Goal: Task Accomplishment & Management: Use online tool/utility

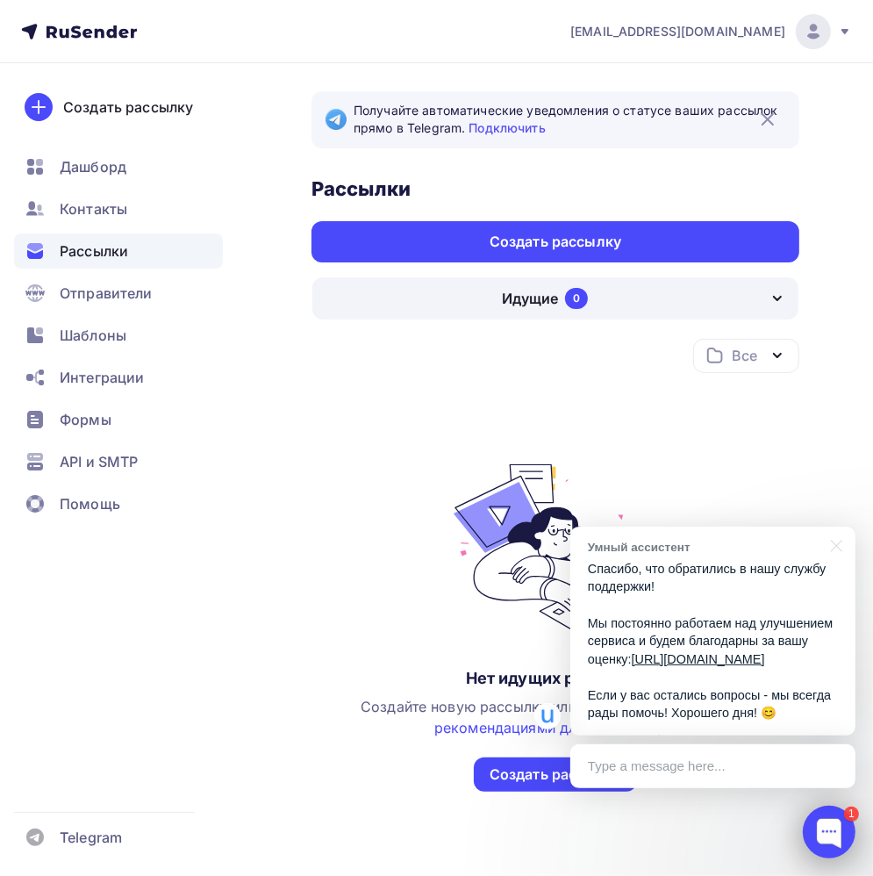
click at [839, 832] on div at bounding box center [829, 832] width 53 height 53
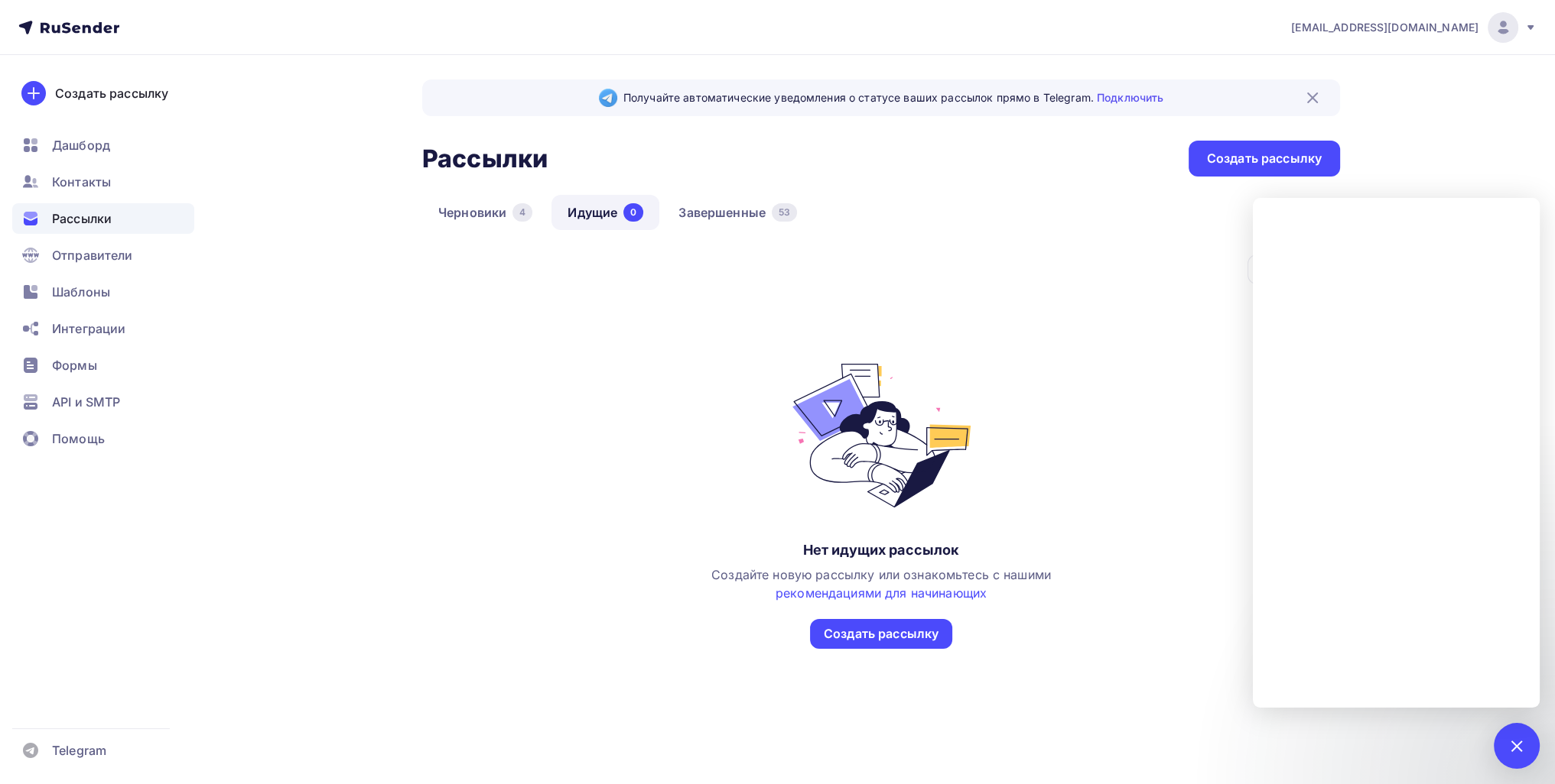
click at [771, 43] on nav "[EMAIL_ADDRESS][DOMAIN_NAME] Аккаунт Тарифы Выйти Создать рассылку [GEOGRAPHIC_…" at bounding box center [778, 27] width 1555 height 55
click at [771, 30] on span "[EMAIL_ADDRESS][DOMAIN_NAME]" at bounding box center [1384, 28] width 187 height 16
click at [771, 96] on link "[DEMOGRAPHIC_DATA]" at bounding box center [1399, 98] width 257 height 30
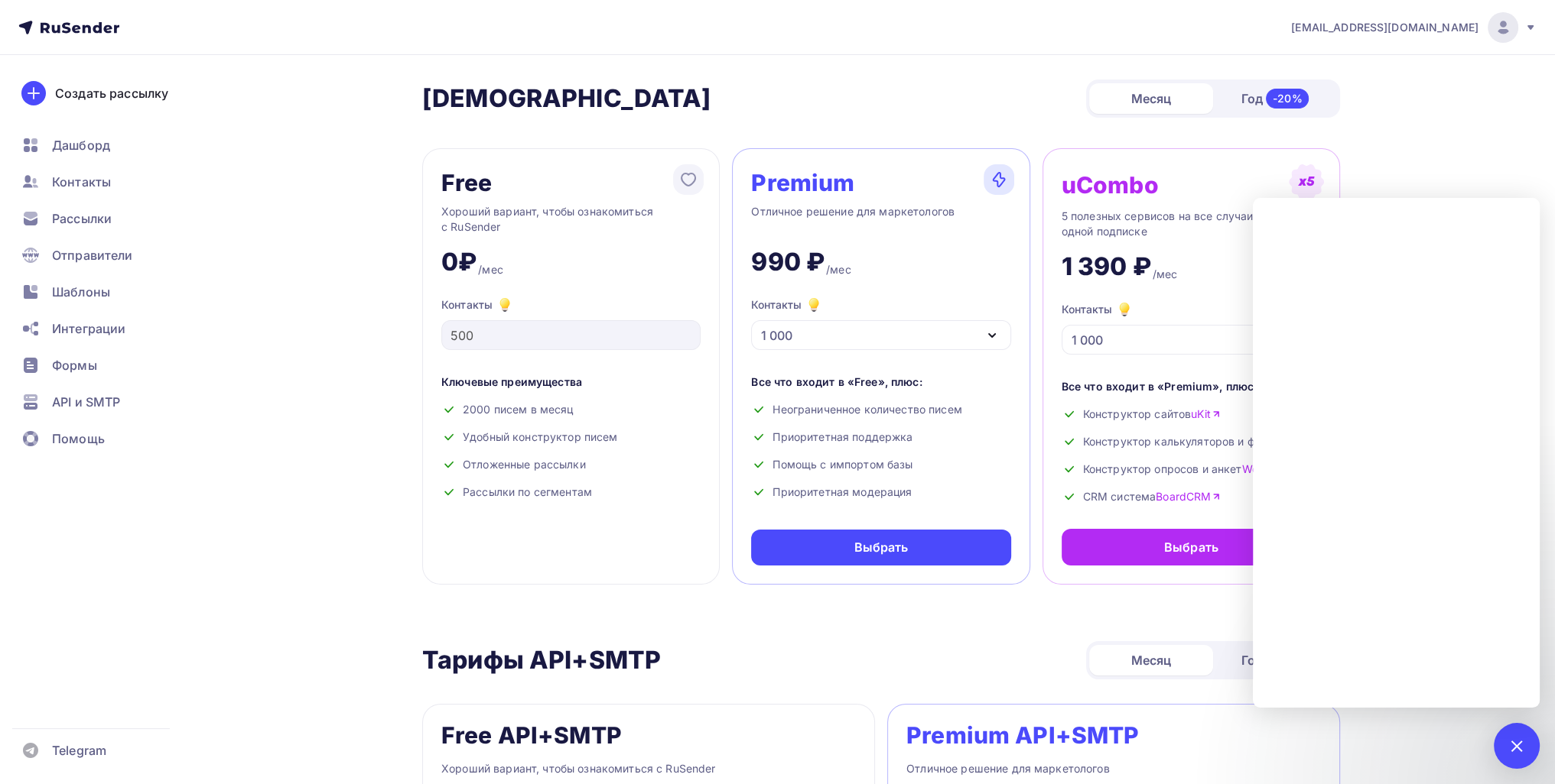
click at [771, 355] on div "Premium Отличное решение для маркетологов 990 ₽ /мес Контакты 1 000 1 000 2 000…" at bounding box center [880, 366] width 297 height 436
click at [771, 338] on div "1 000" at bounding box center [880, 335] width 259 height 30
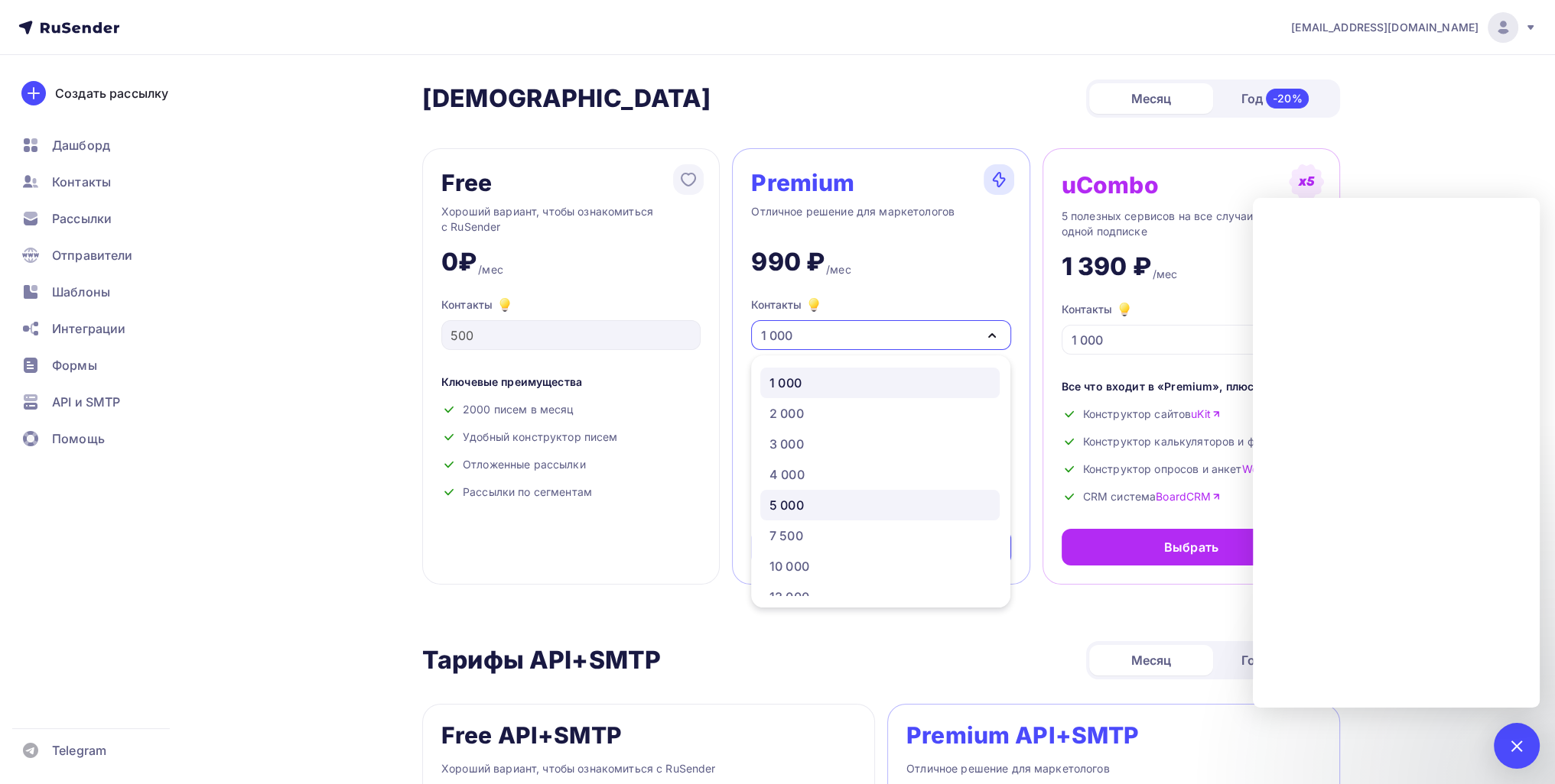
click at [771, 496] on div "5 000" at bounding box center [880, 504] width 221 height 18
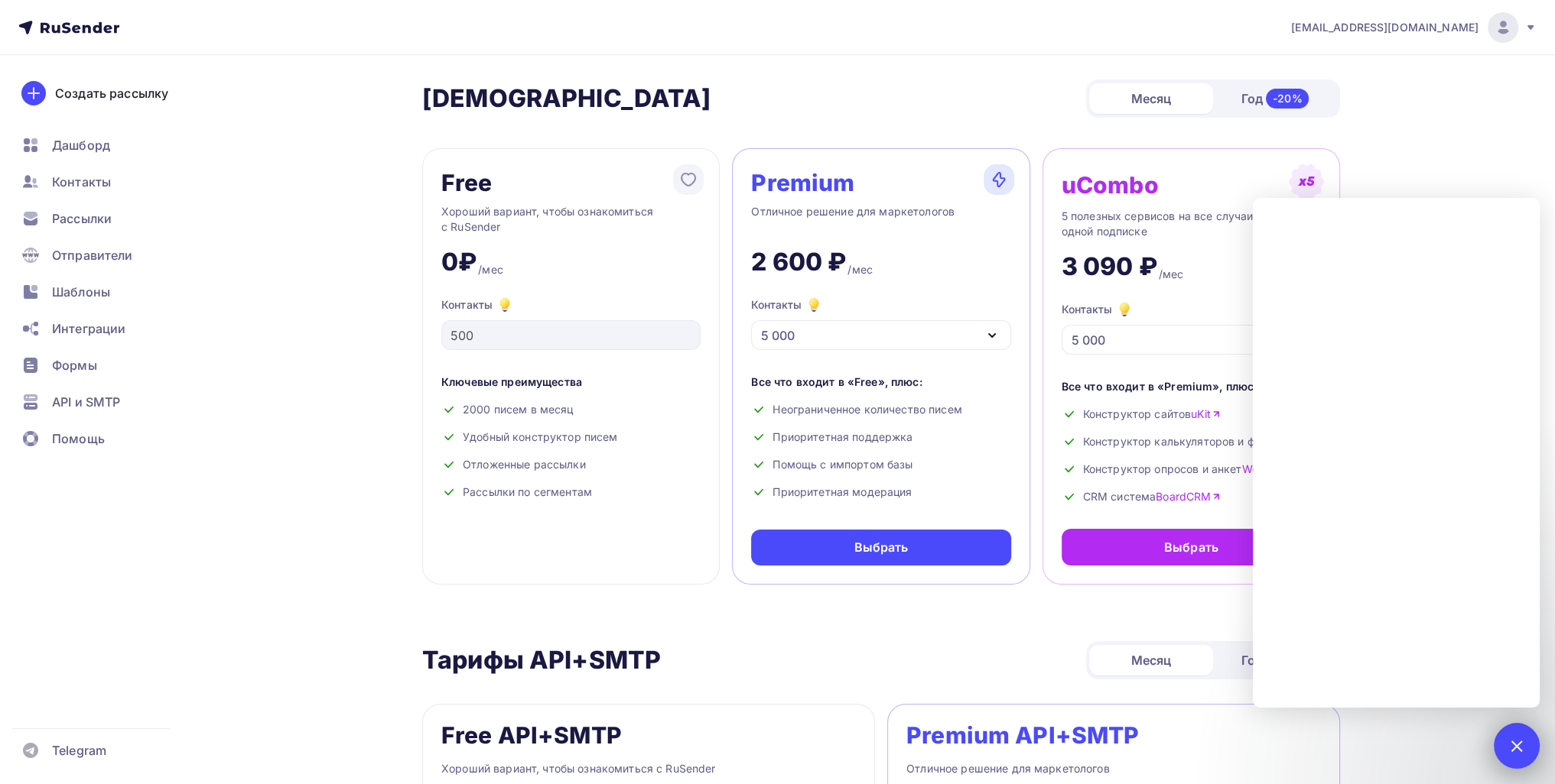
click at [771, 732] on div "1" at bounding box center [1517, 746] width 46 height 46
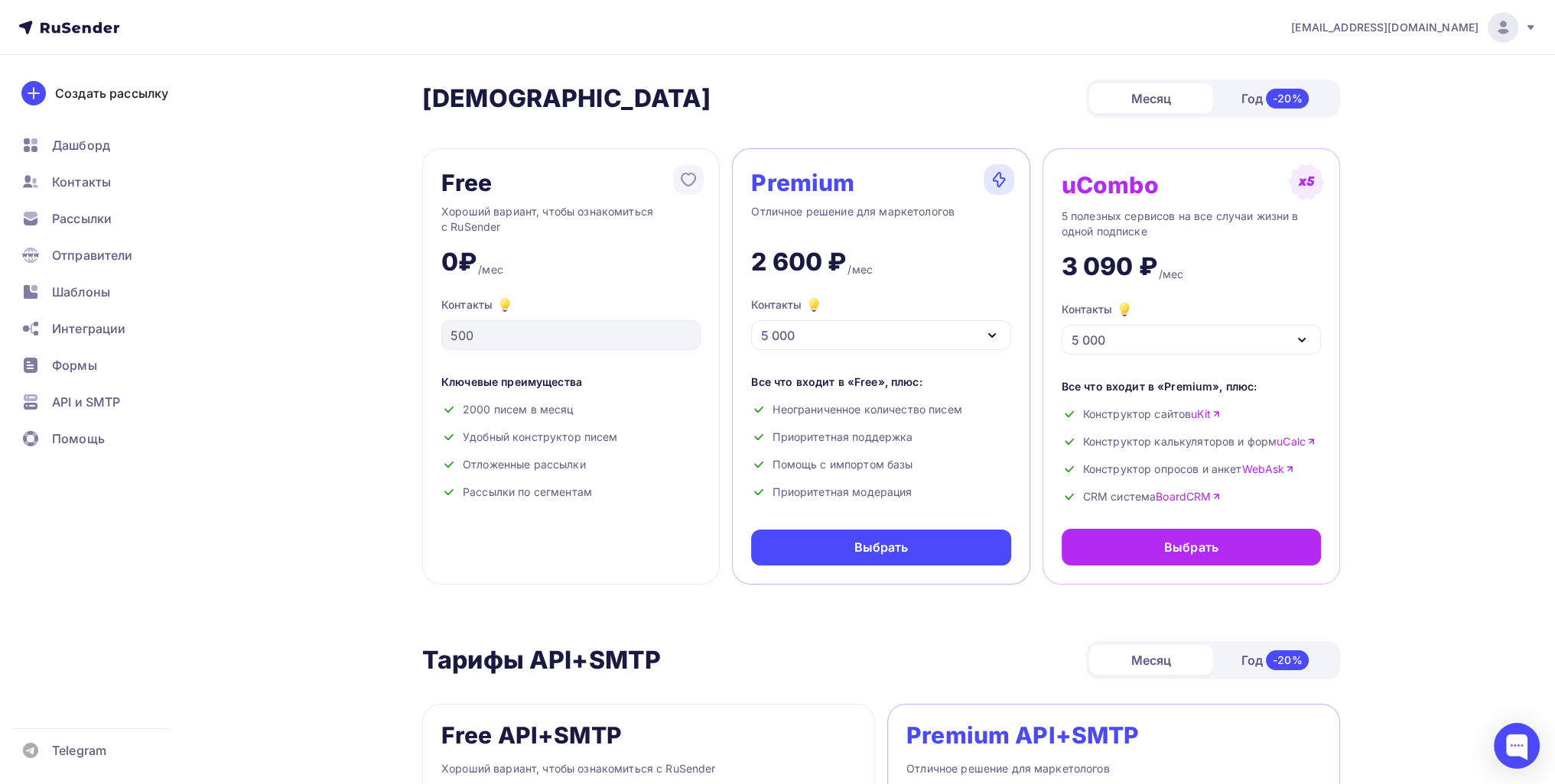
click at [771, 328] on div "5 000" at bounding box center [1191, 340] width 259 height 30
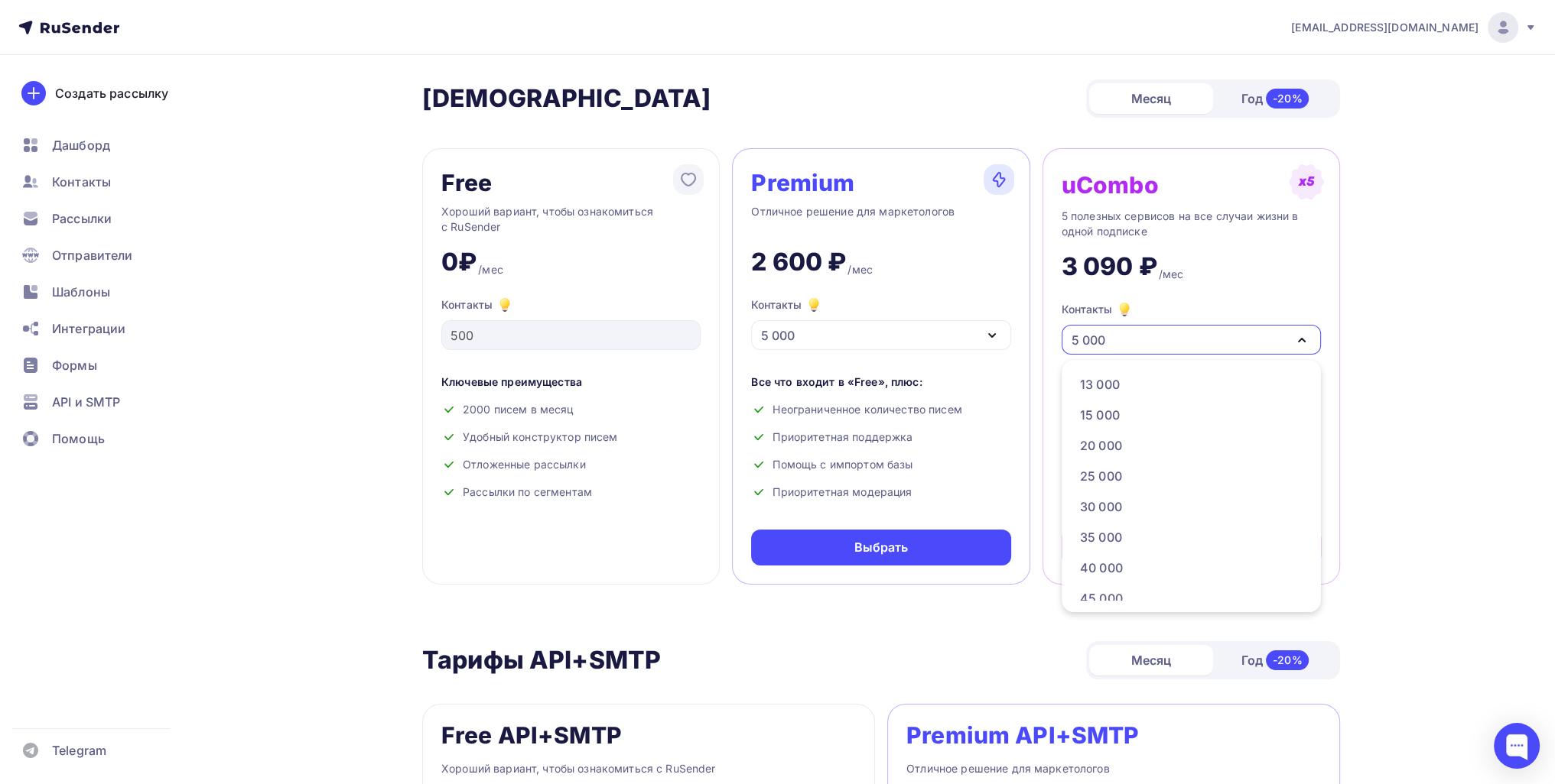
scroll to position [306, 0]
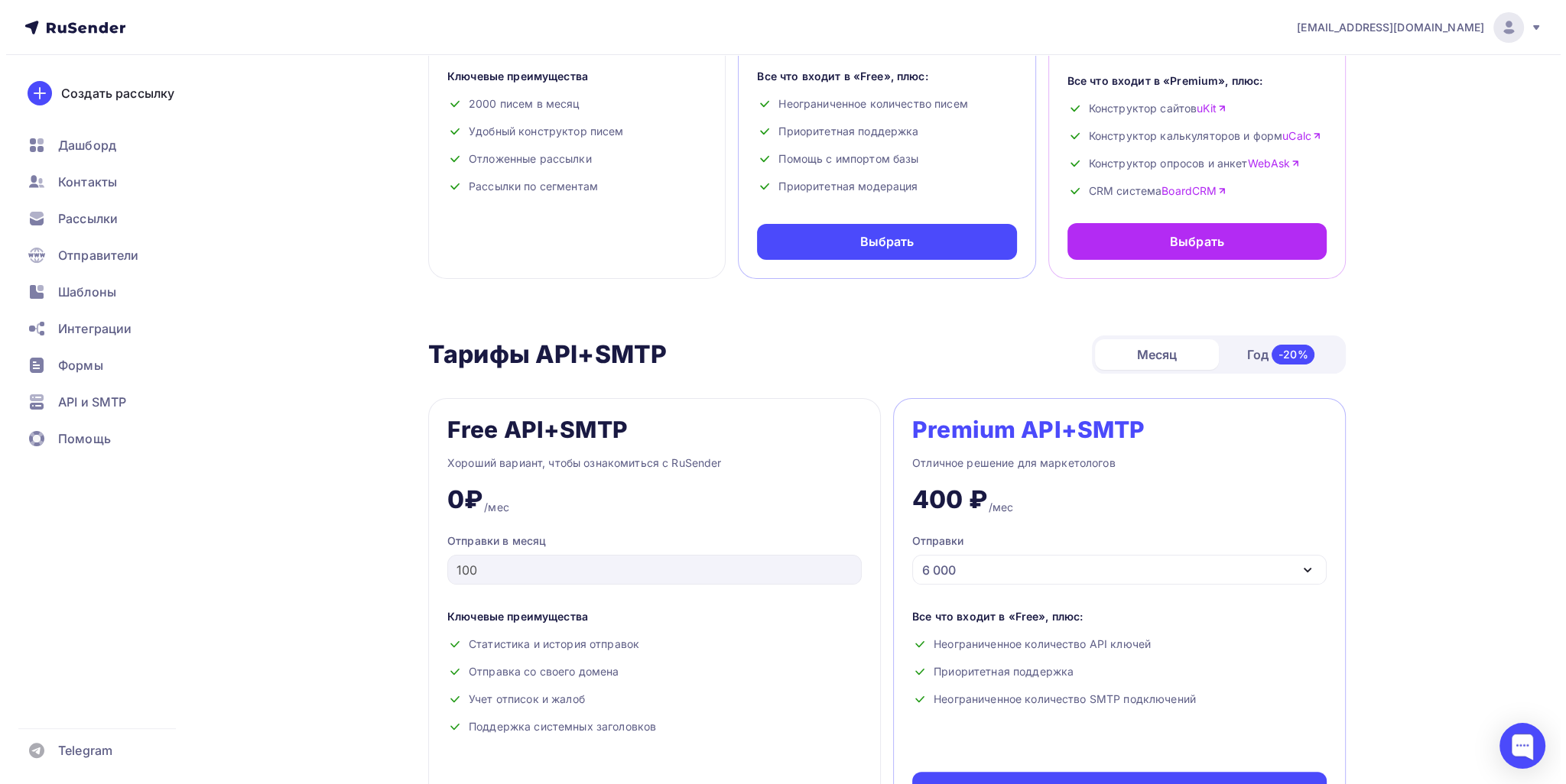
scroll to position [0, 0]
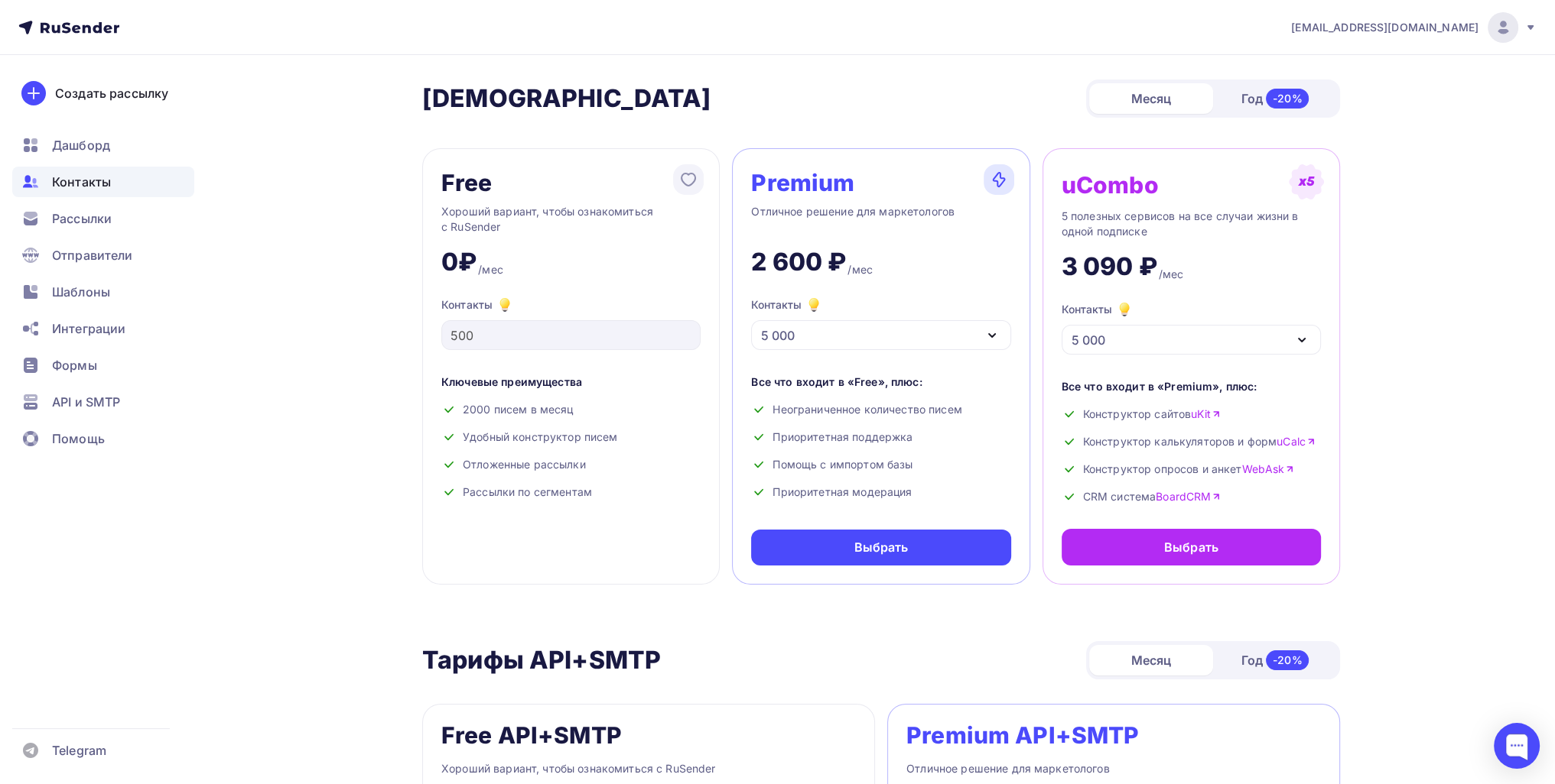
click at [165, 177] on div "Контакты" at bounding box center [103, 181] width 182 height 30
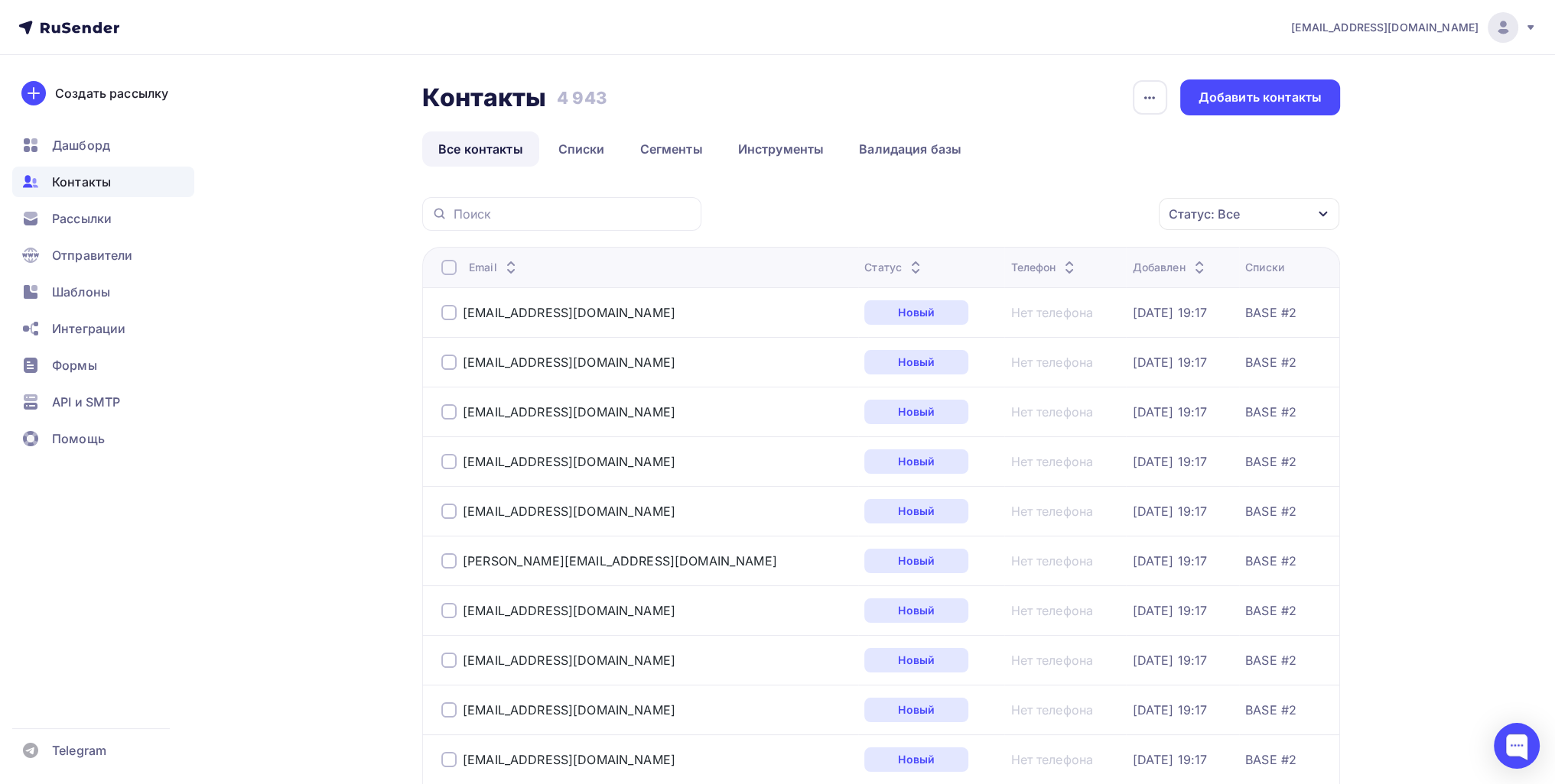
click at [620, 147] on li "Списки" at bounding box center [583, 149] width 82 height 35
click at [606, 153] on link "Списки" at bounding box center [581, 149] width 78 height 35
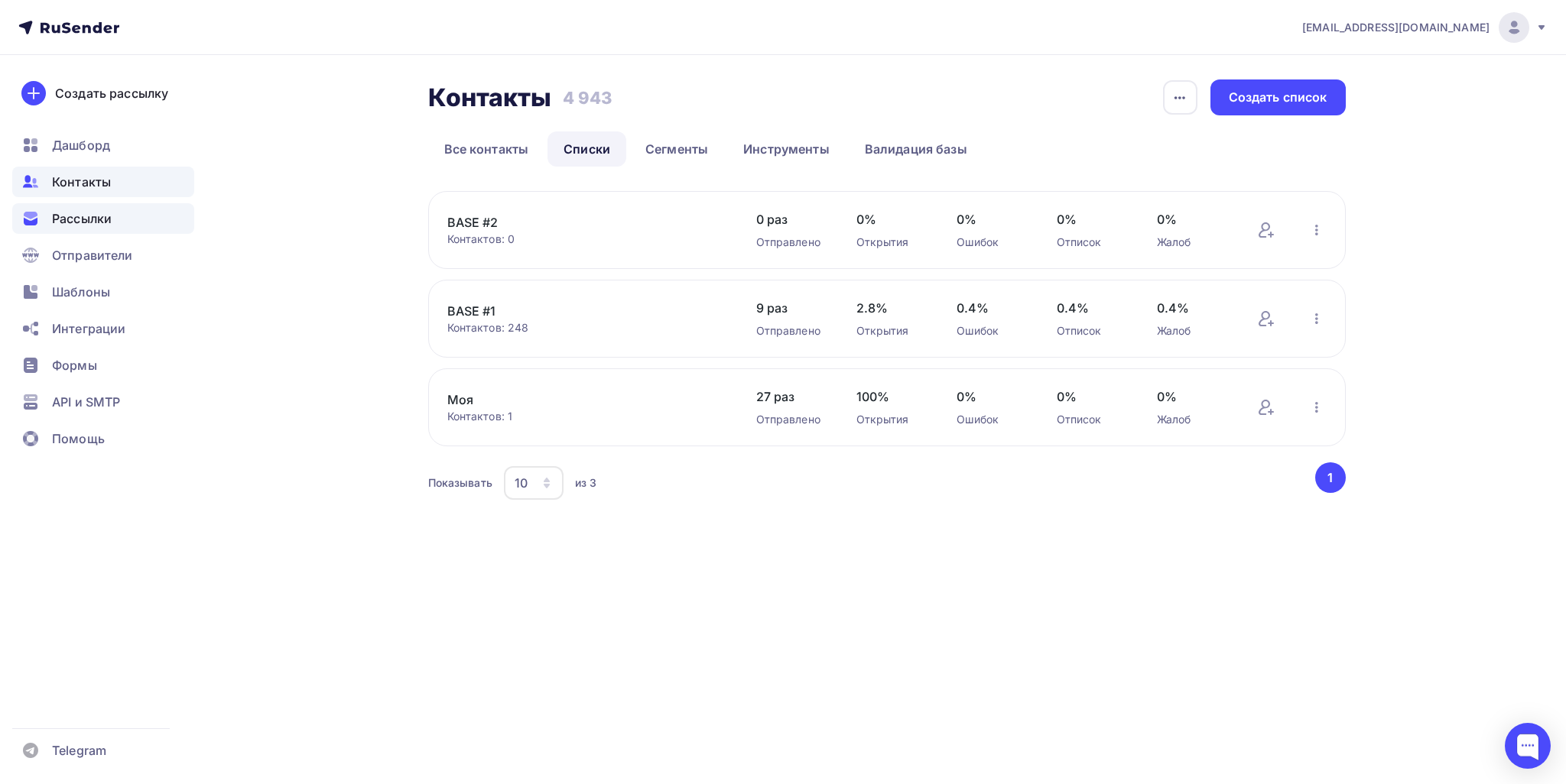
click at [101, 218] on span "Рассылки" at bounding box center [82, 218] width 59 height 18
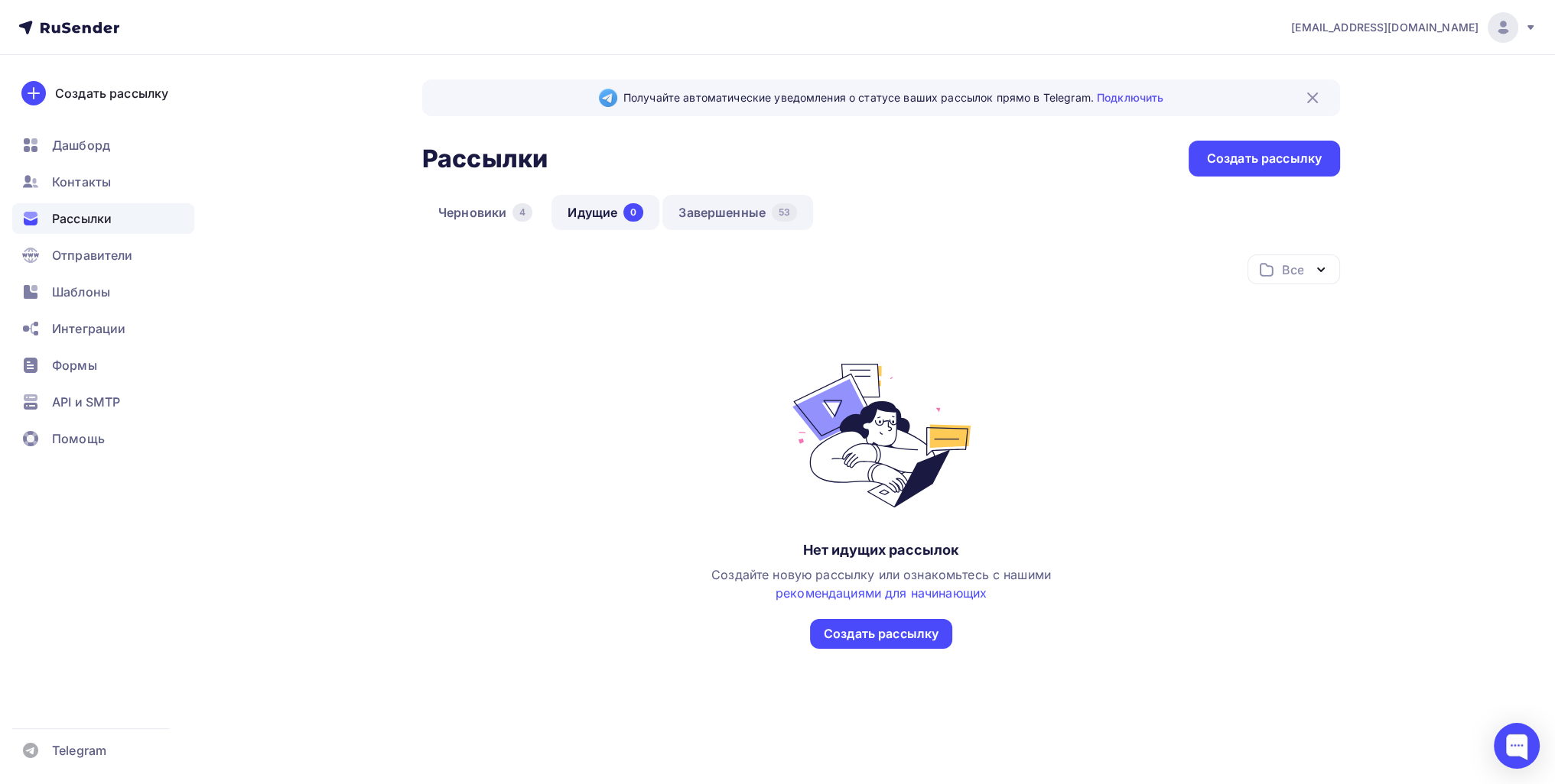
click at [715, 221] on link "Завершенные 53" at bounding box center [737, 213] width 151 height 35
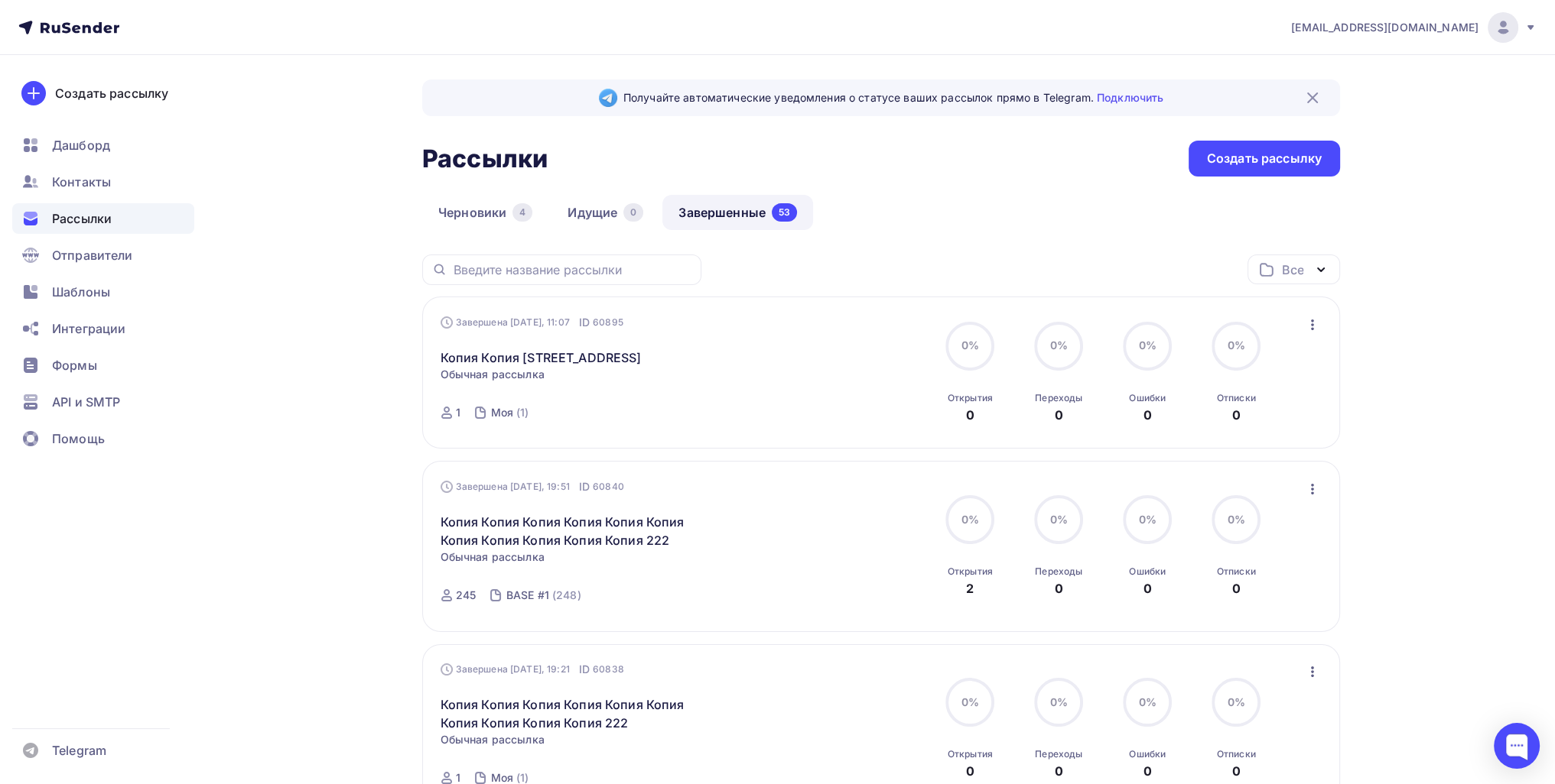
click at [771, 321] on icon "button" at bounding box center [1312, 324] width 18 height 18
click at [771, 416] on div "Копировать в новую" at bounding box center [1242, 424] width 157 height 18
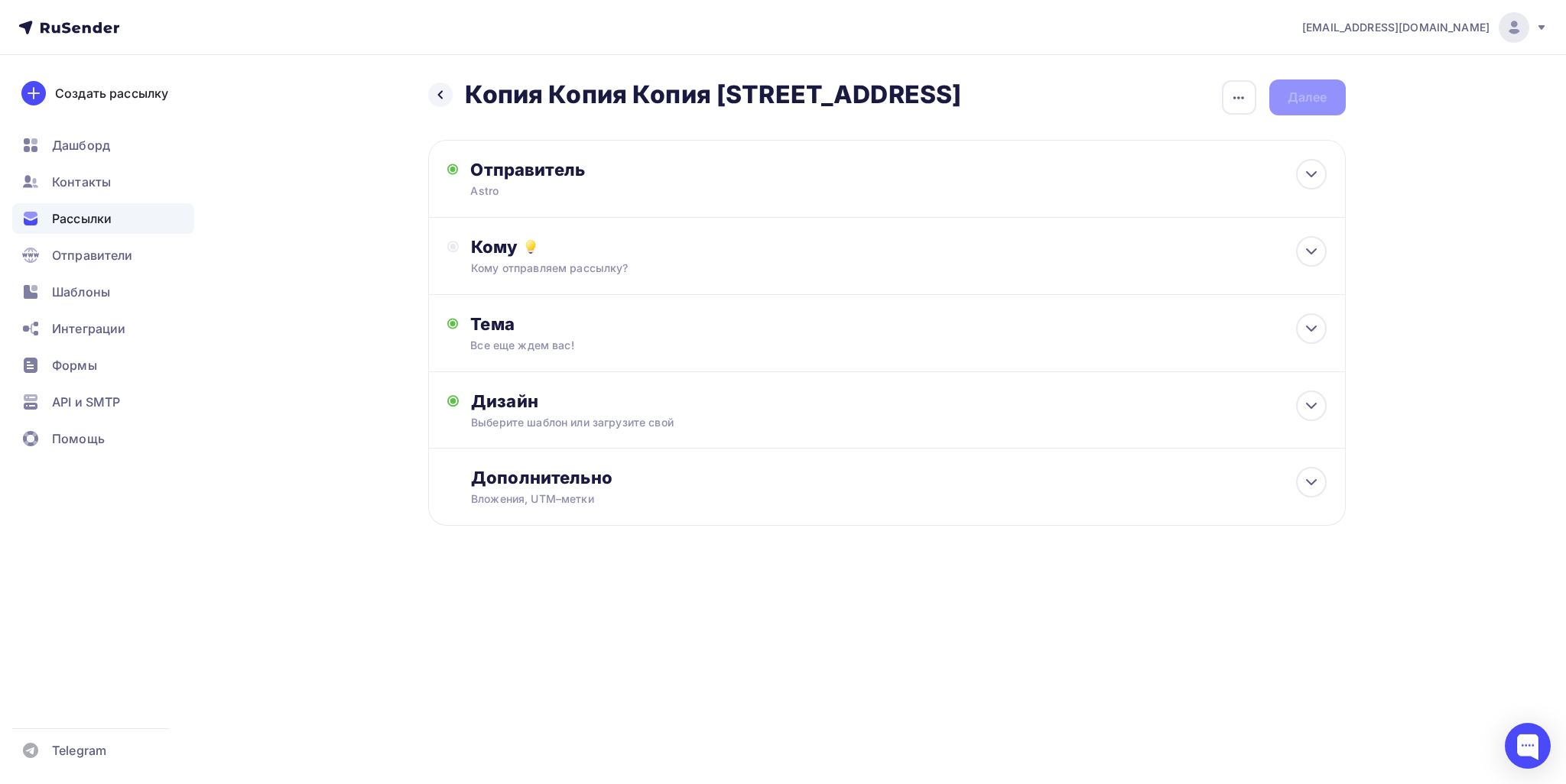
click at [630, 264] on div "Кому отправляем рассылку?" at bounding box center [857, 268] width 770 height 16
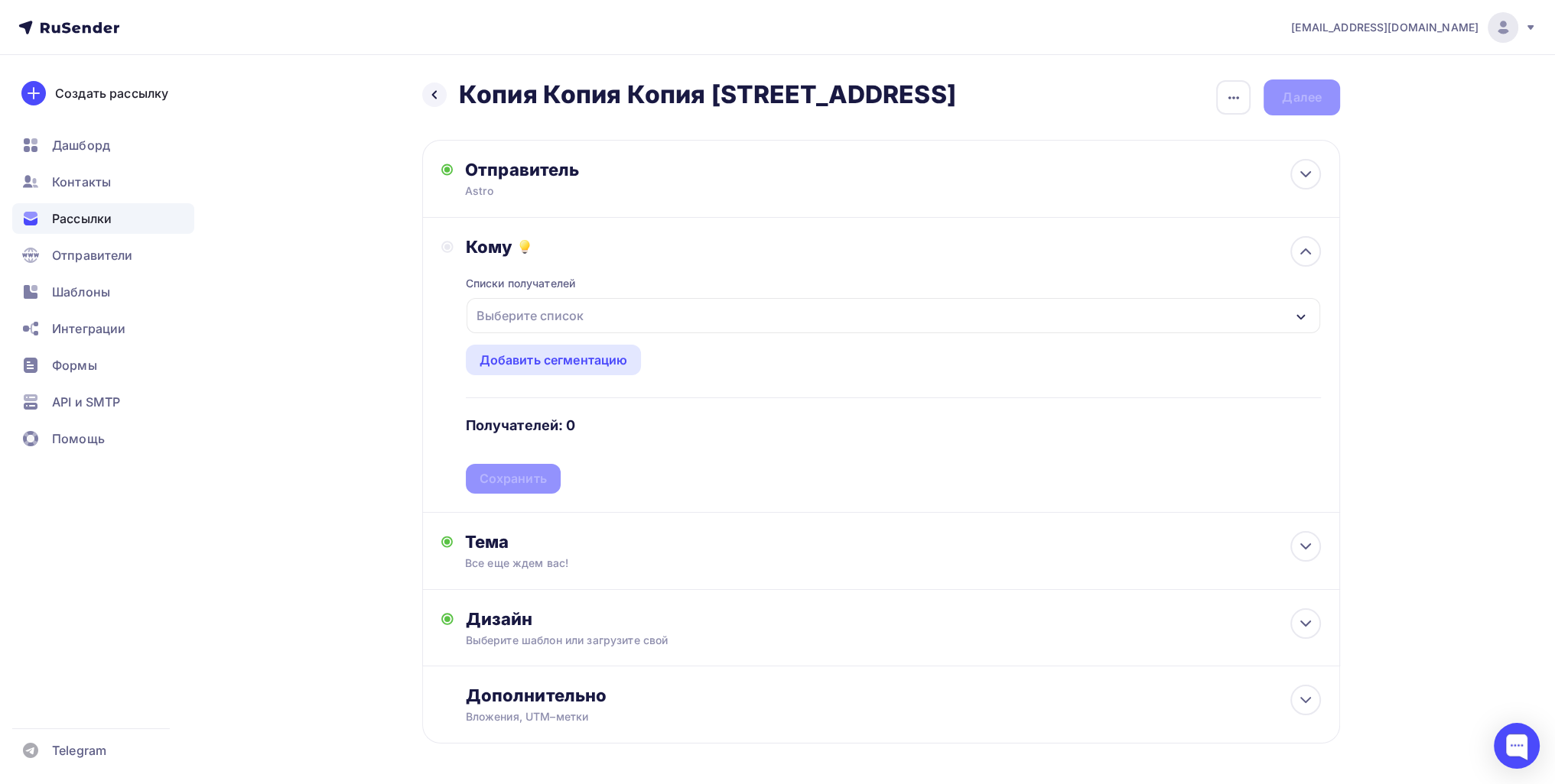
click at [514, 315] on div "Выберите список" at bounding box center [530, 316] width 119 height 28
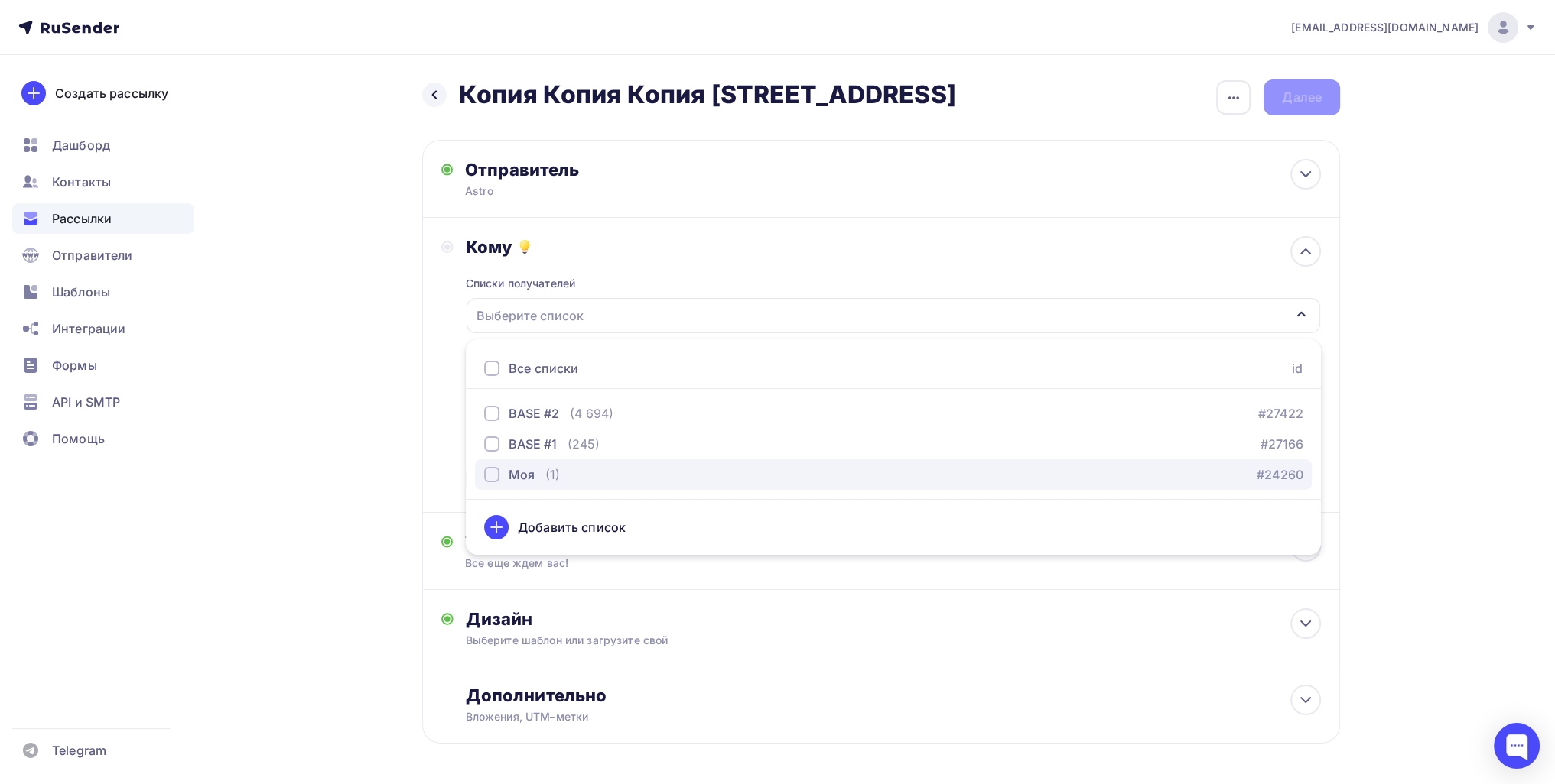
click at [533, 461] on button "Моя (1) #24260" at bounding box center [893, 474] width 837 height 30
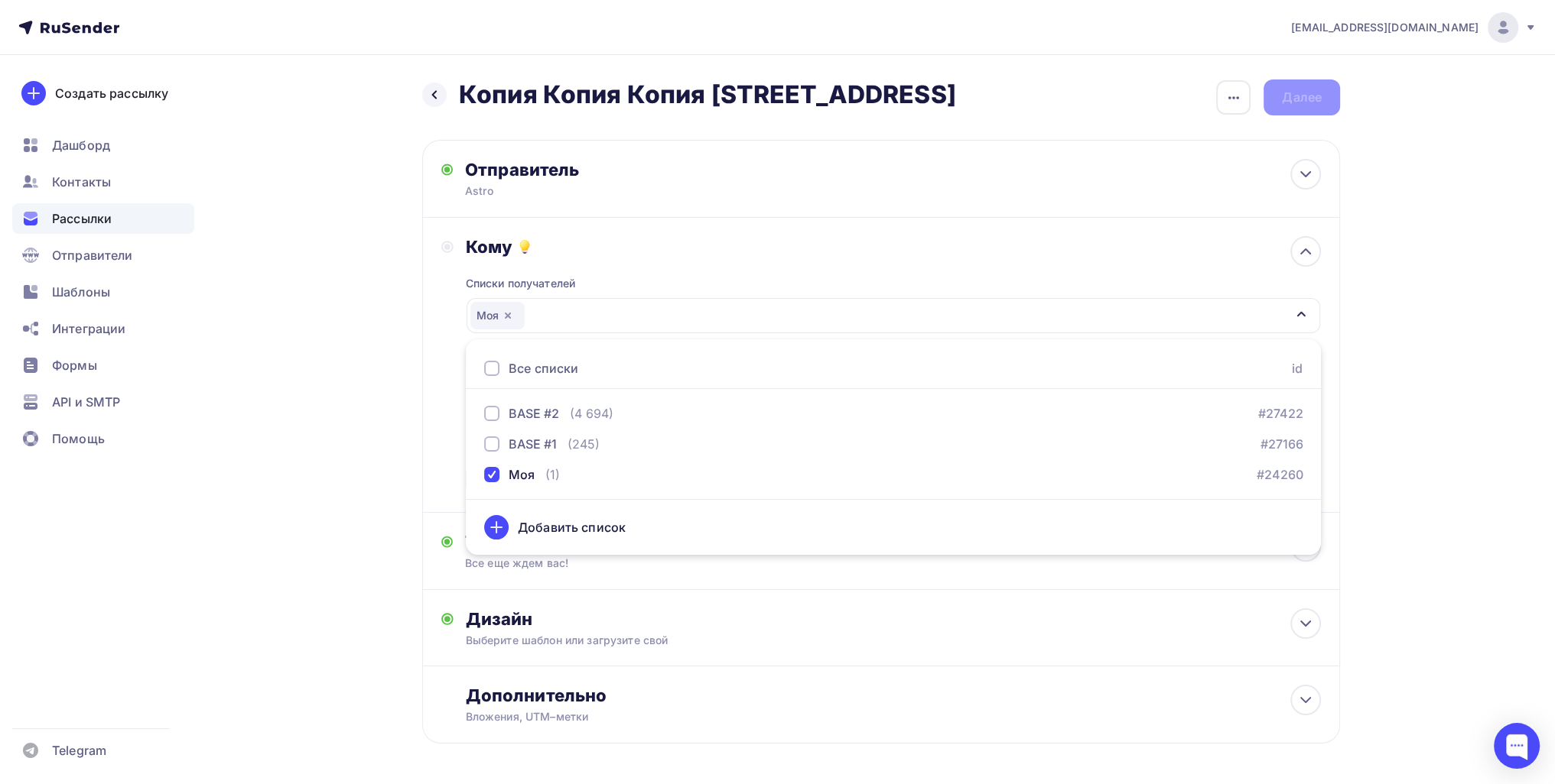
drag, startPoint x: 377, startPoint y: 450, endPoint x: 437, endPoint y: 453, distance: 60.1
click at [378, 450] on div "Назад Копия Копия Копия Копия Копия 111 Копия Копия Копия Копия Копия 111 Закон…" at bounding box center [778, 449] width 1253 height 787
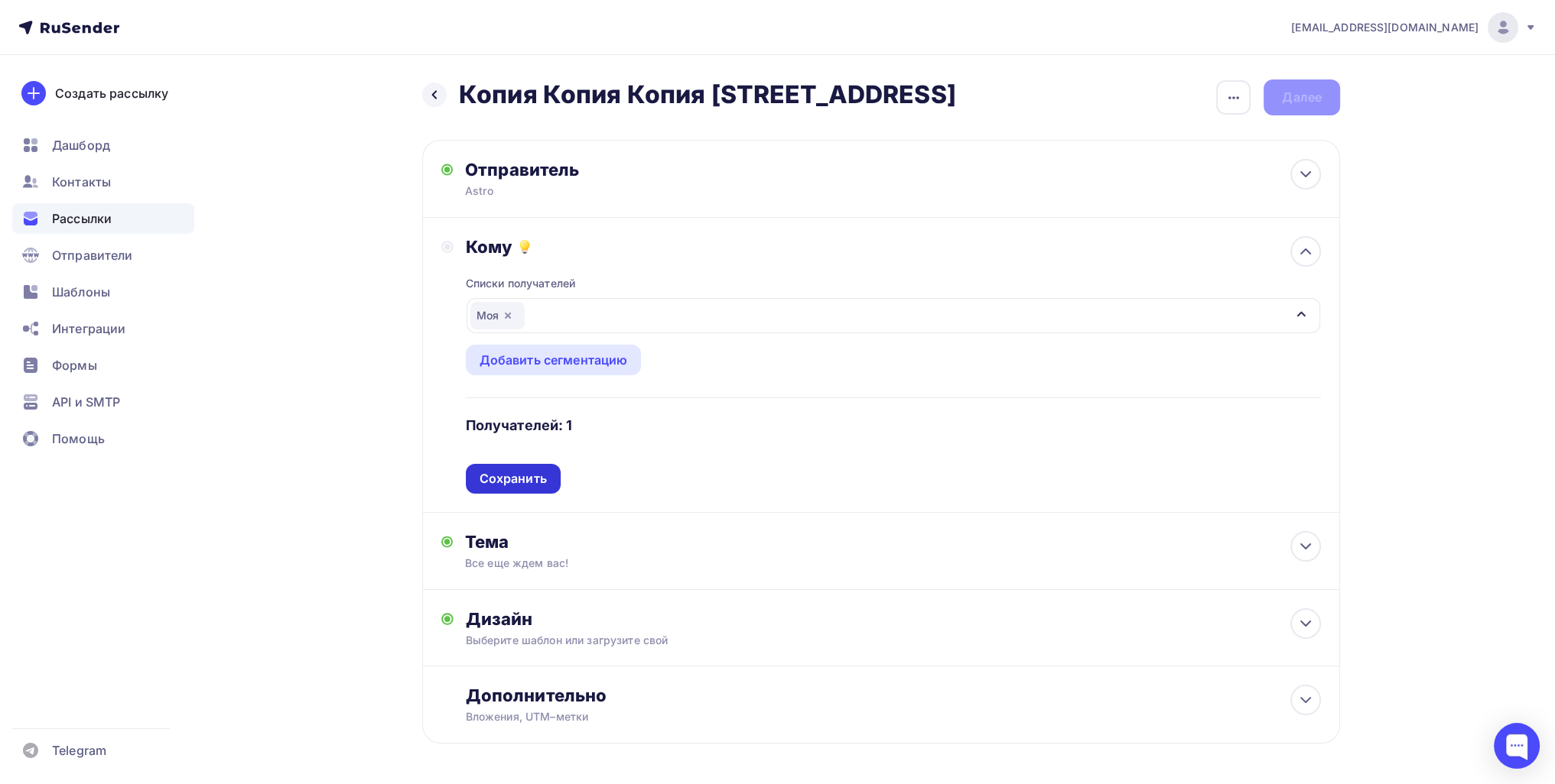
click at [536, 480] on div "Списки получателей Моя Все списки id BASE #2 (4 694) #27422 BASE #1 (245) #2716…" at bounding box center [893, 375] width 855 height 236
click at [535, 478] on div "Сохранить" at bounding box center [513, 479] width 67 height 17
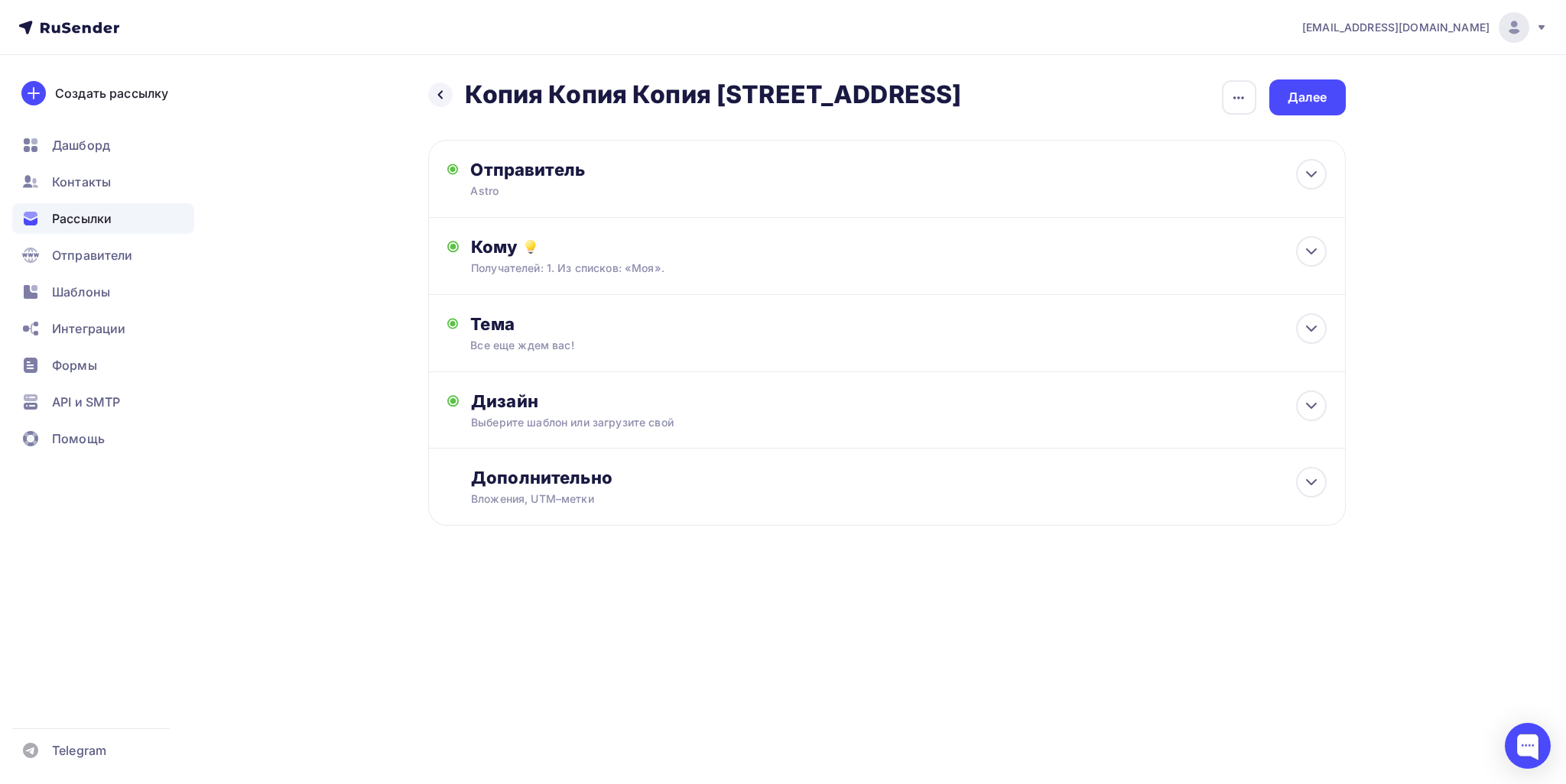
click at [771, 147] on div "Назад Копия Копия Копия Копия Копия 111 Копия Копия Копия Копия Копия 111 Закон…" at bounding box center [783, 340] width 1253 height 570
click at [771, 108] on div "Далее" at bounding box center [1308, 97] width 77 height 36
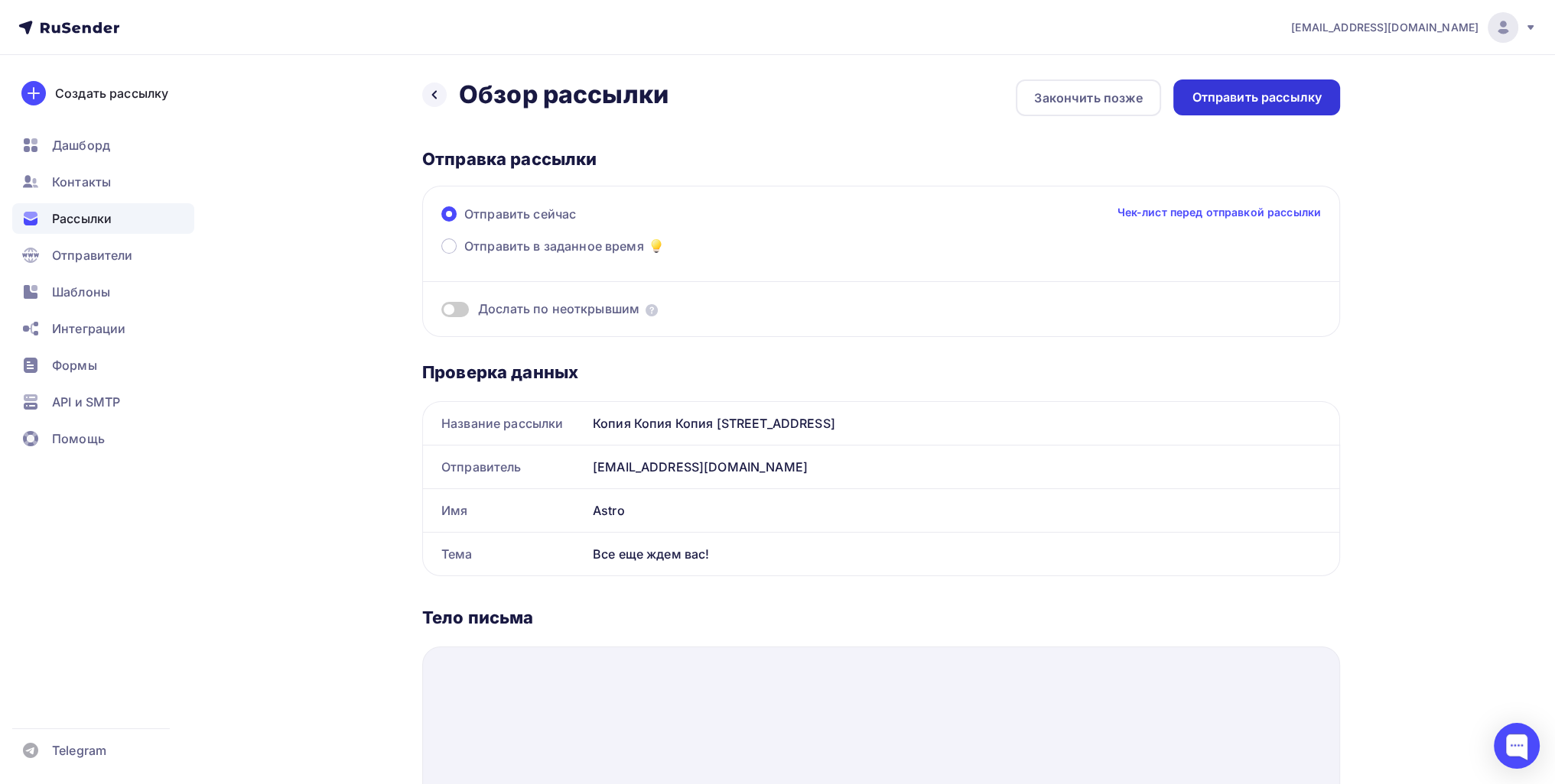
click at [771, 114] on div "Отправить рассылку" at bounding box center [1256, 97] width 166 height 36
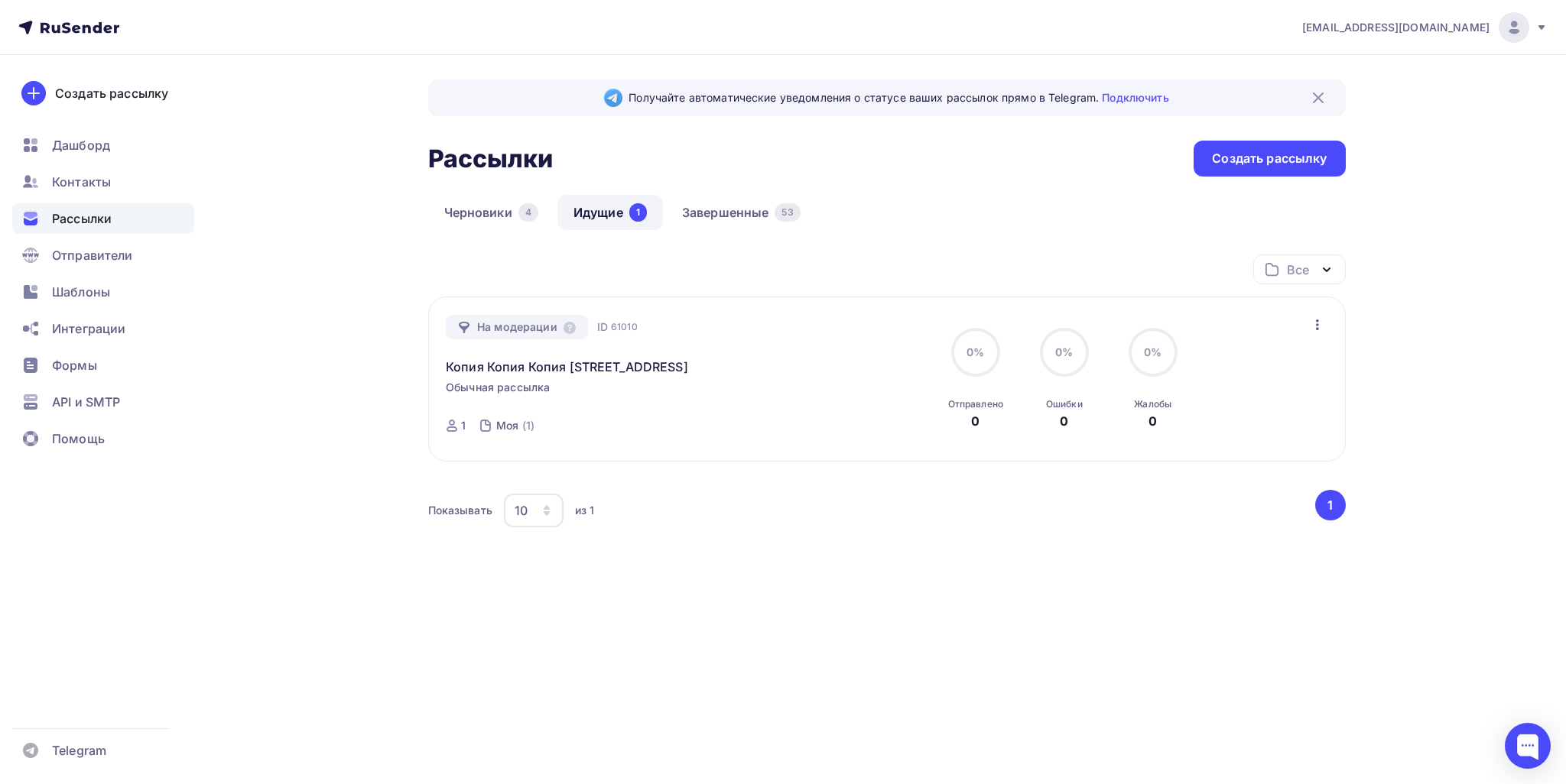
click at [940, 765] on div "danil.prokhorov.1990@list.ru Аккаунт Тарифы Выйти Создать рассылку Дашборд Конт…" at bounding box center [783, 392] width 1566 height 784
click at [1471, 29] on span "[EMAIL_ADDRESS][DOMAIN_NAME]" at bounding box center [1395, 28] width 187 height 16
click at [1367, 78] on link "Аккаунт" at bounding box center [1410, 67] width 257 height 30
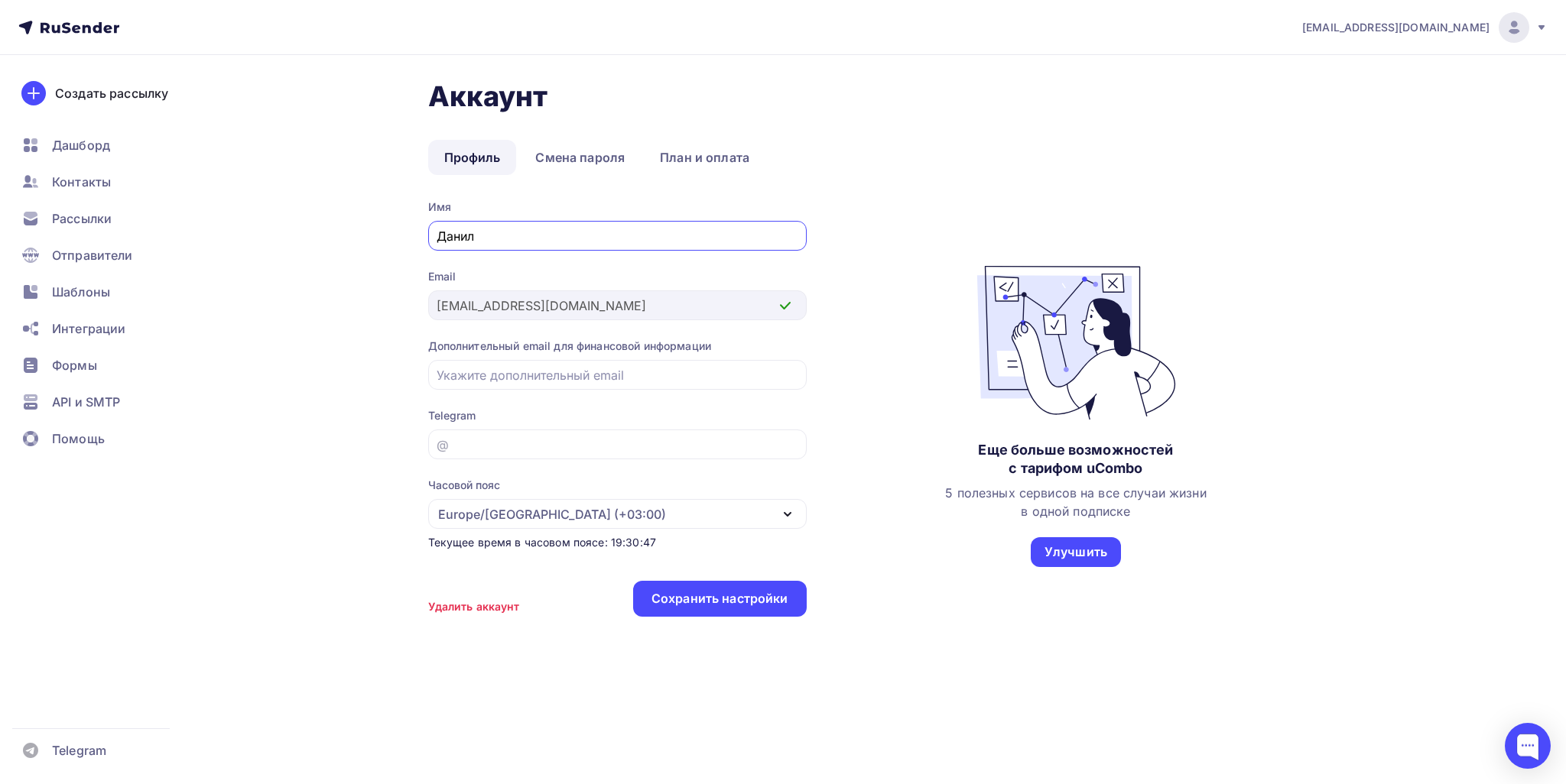
click at [1414, 22] on span "[EMAIL_ADDRESS][DOMAIN_NAME]" at bounding box center [1395, 28] width 187 height 16
click at [1361, 83] on link "[DEMOGRAPHIC_DATA]" at bounding box center [1410, 98] width 257 height 30
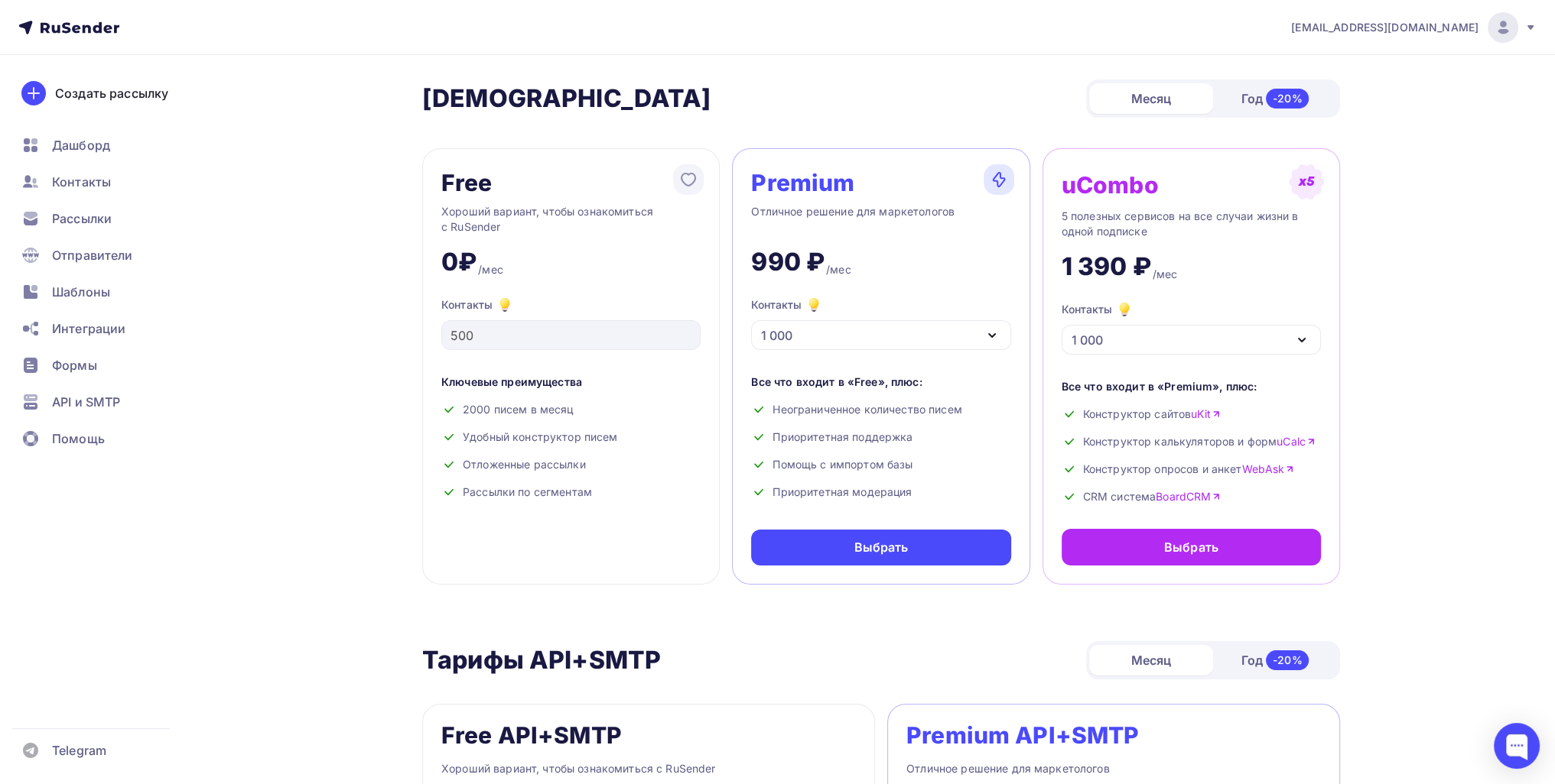
click at [1416, 24] on span "[EMAIL_ADDRESS][DOMAIN_NAME]" at bounding box center [1384, 28] width 187 height 16
click at [1354, 90] on span "[DEMOGRAPHIC_DATA]" at bounding box center [1377, 98] width 140 height 18
click at [67, 134] on div "Дашборд" at bounding box center [103, 145] width 182 height 30
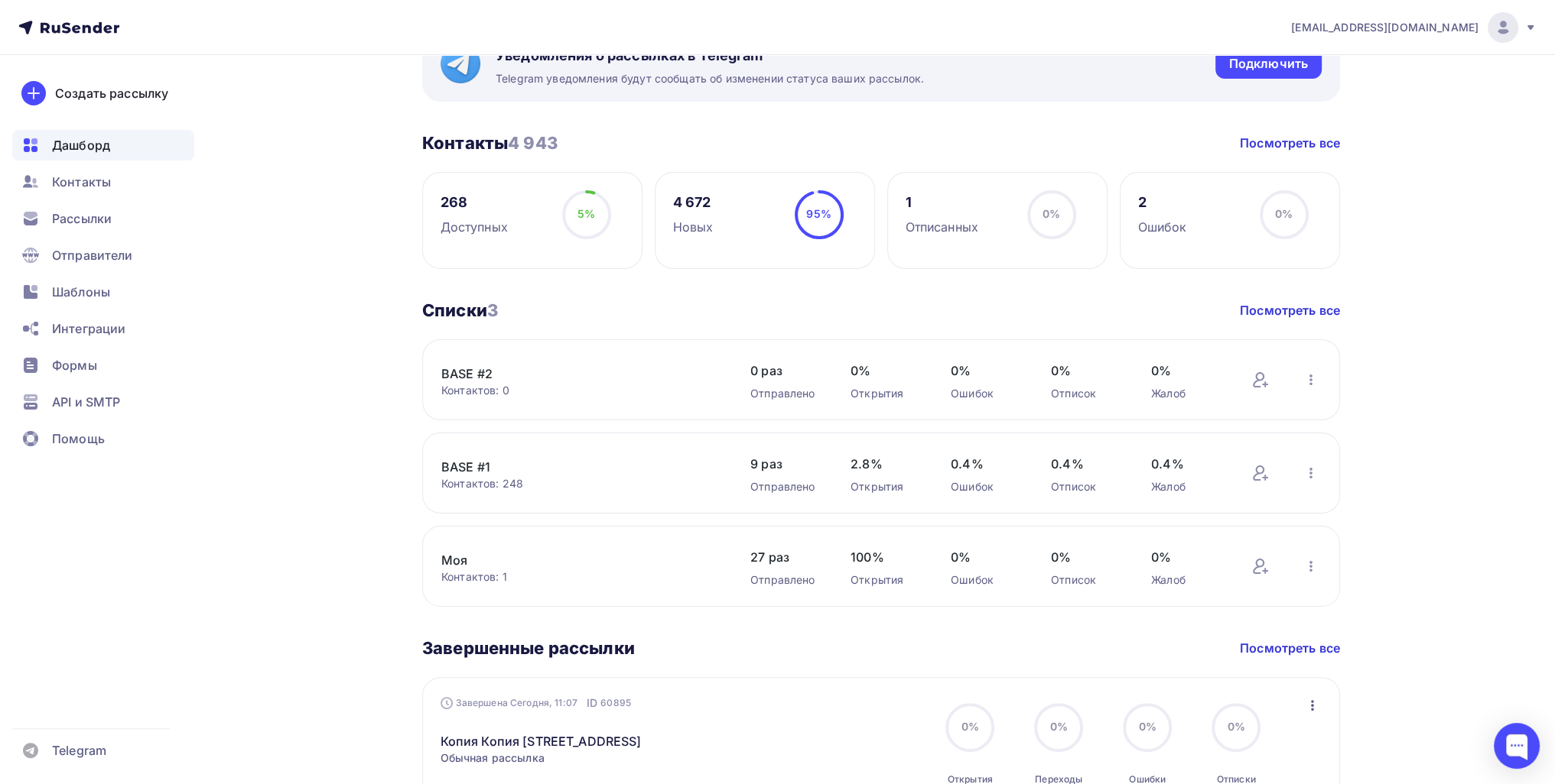
scroll to position [306, 0]
click at [130, 226] on div "Рассылки" at bounding box center [103, 218] width 182 height 30
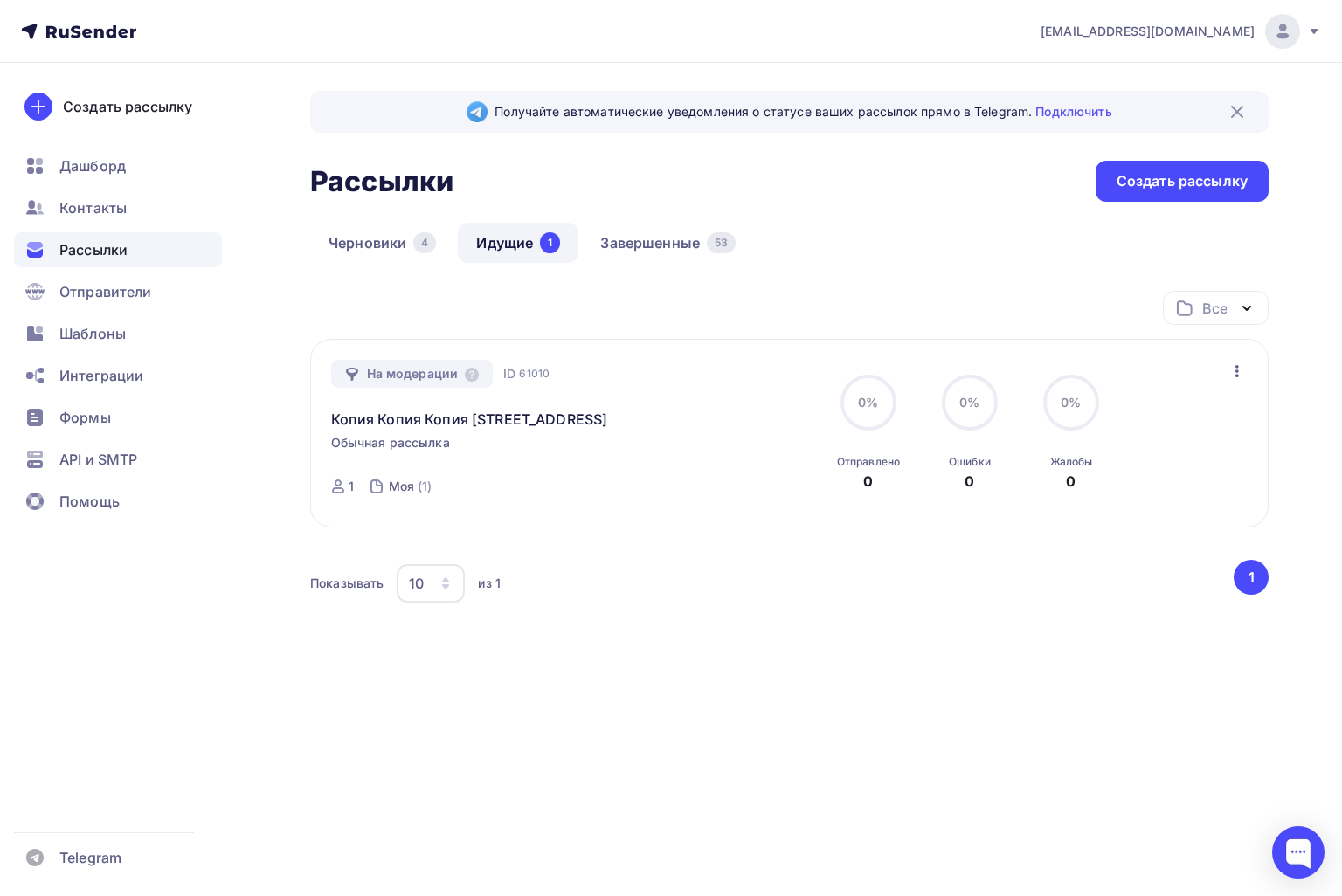
drag, startPoint x: 959, startPoint y: 731, endPoint x: 705, endPoint y: 892, distance: 300.7
click at [958, 731] on div "Получайте автоматические уведомления о статусе ваших рассылок прямо в Telegram.…" at bounding box center [671, 421] width 1342 height 718
click at [802, 767] on div "Получайте автоматические уведомления о статусе ваших рассылок прямо в Telegram.…" at bounding box center [671, 421] width 1342 height 718
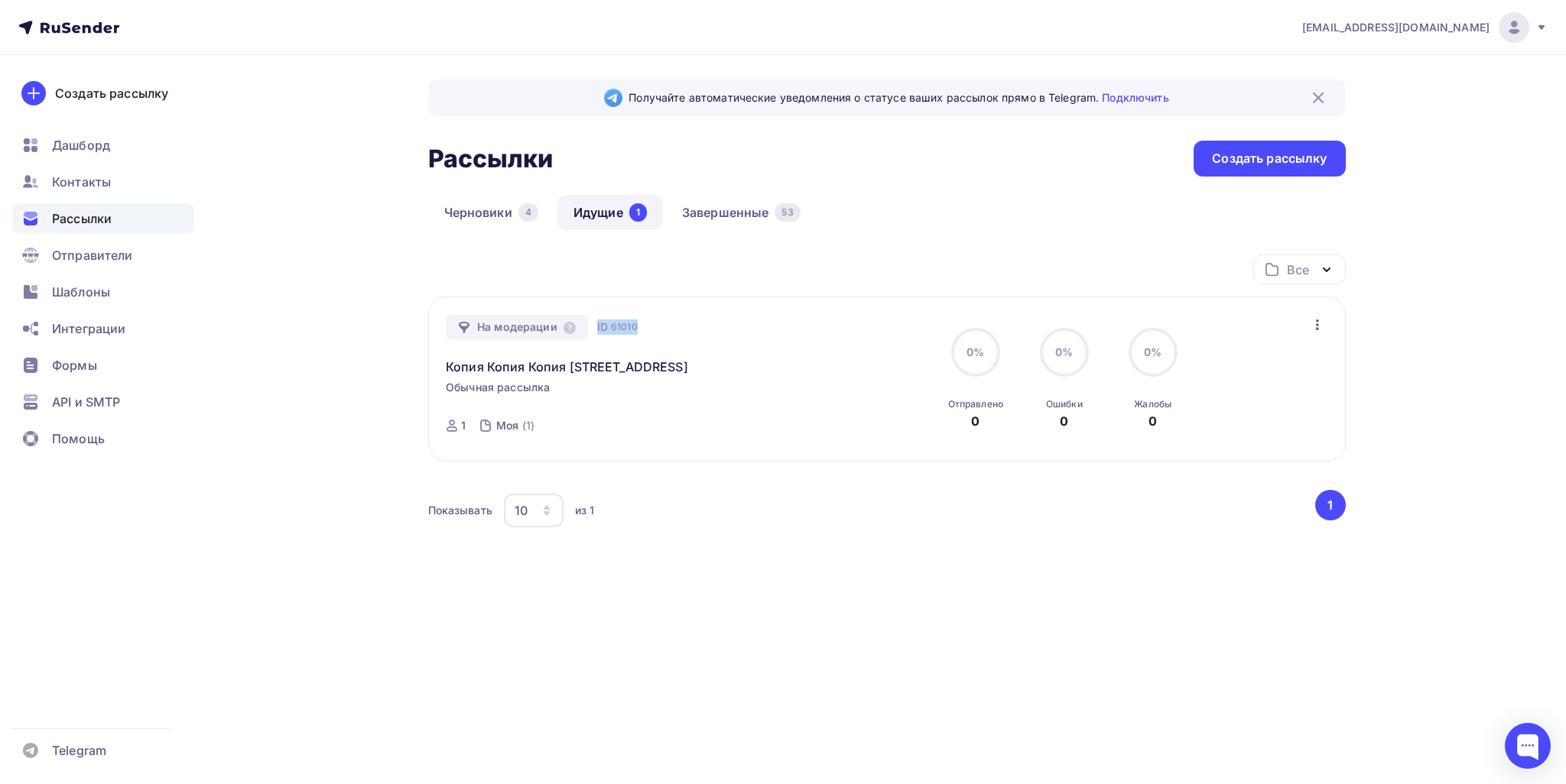
drag, startPoint x: 636, startPoint y: 325, endPoint x: 598, endPoint y: 323, distance: 38.1
click at [594, 321] on div "На модерации ID 61010 Копия Копия Копия Копия Копия 111 Обычная рассылка Отправ…" at bounding box center [620, 380] width 349 height 129
copy div "ID 61010"
click at [1538, 752] on div at bounding box center [1528, 746] width 46 height 46
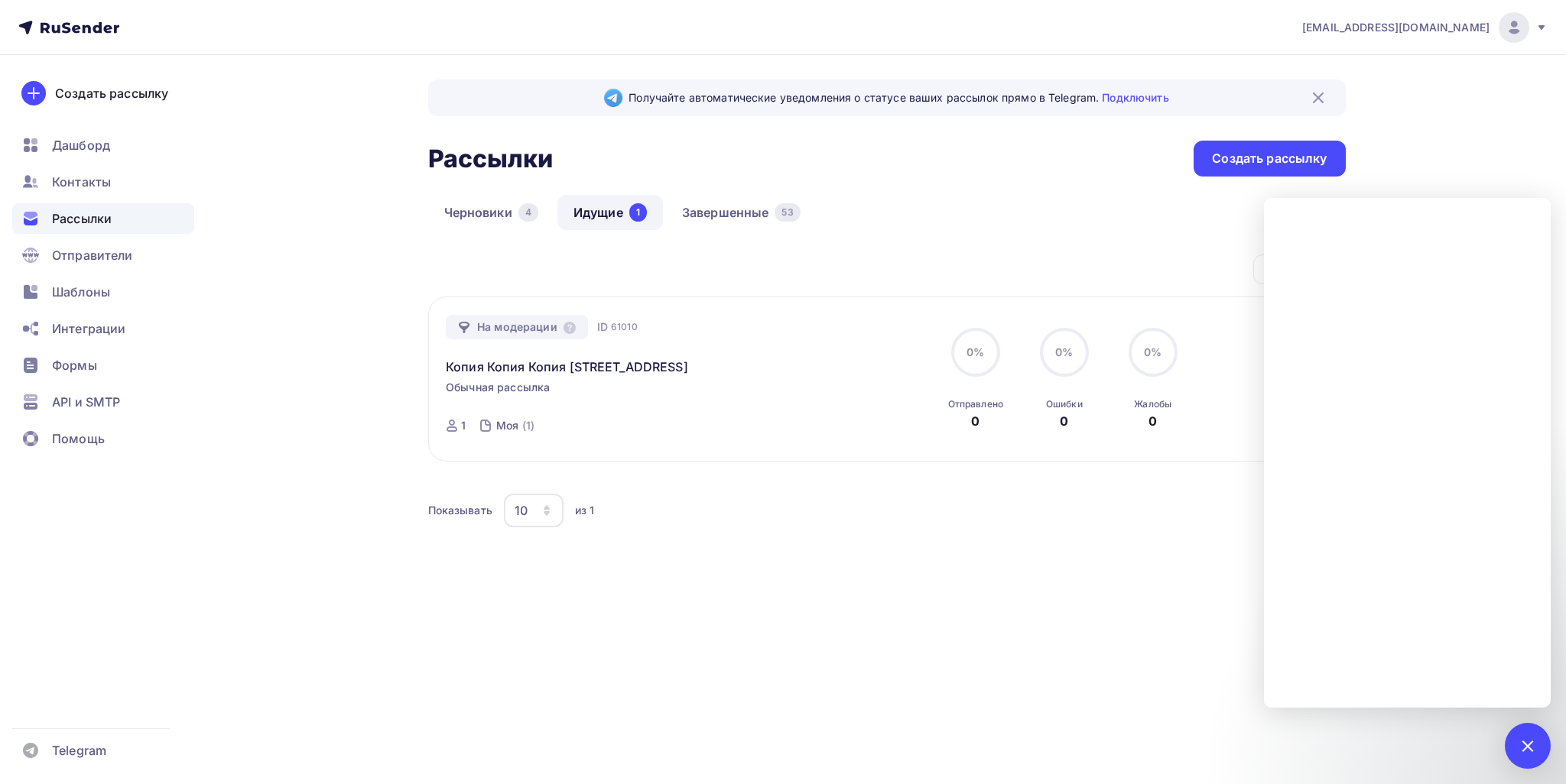
click at [602, 671] on div "Получайте автоматические уведомления о статусе ваших рассылок прямо в Telegram.…" at bounding box center [783, 368] width 1253 height 628
click at [659, 602] on div "Все Все папки Создать новую папку На модерации ID 61010 Копия Копия Копия Копия…" at bounding box center [886, 438] width 918 height 368
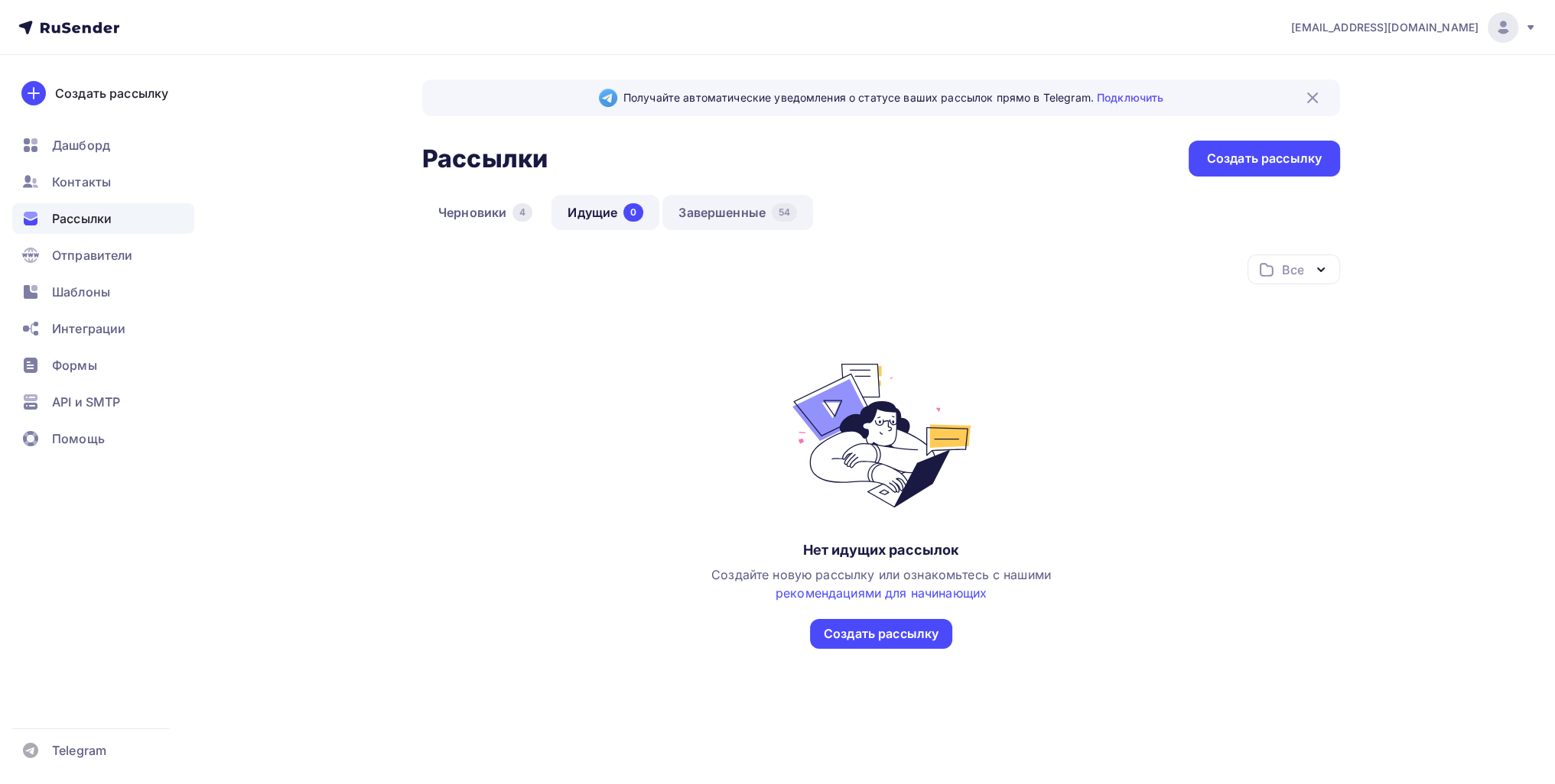
click at [750, 218] on link "Завершенные 54" at bounding box center [737, 213] width 151 height 35
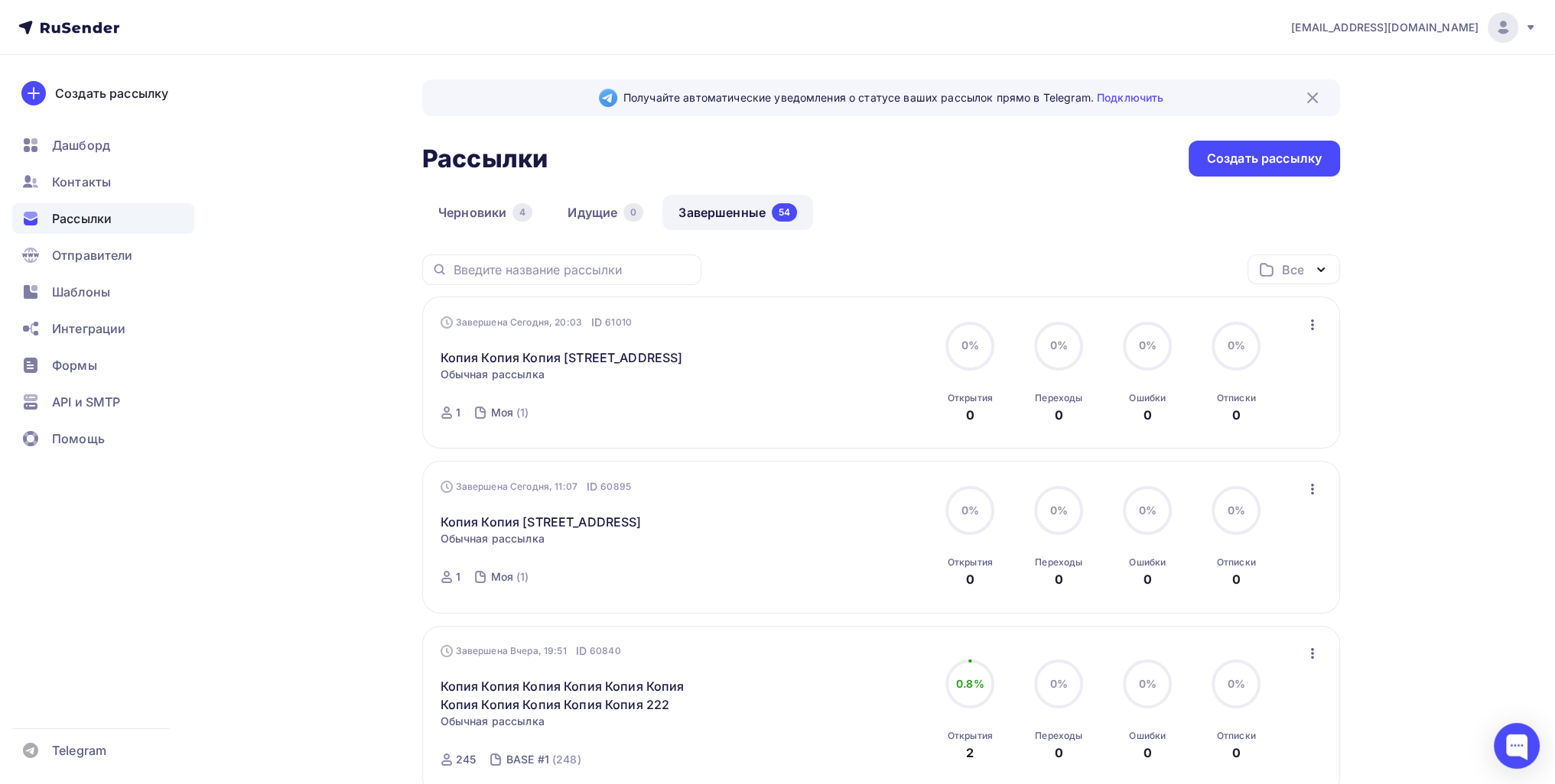
click at [1316, 326] on icon "button" at bounding box center [1312, 324] width 18 height 18
click at [1286, 428] on div "Копировать в новую" at bounding box center [1242, 424] width 157 height 18
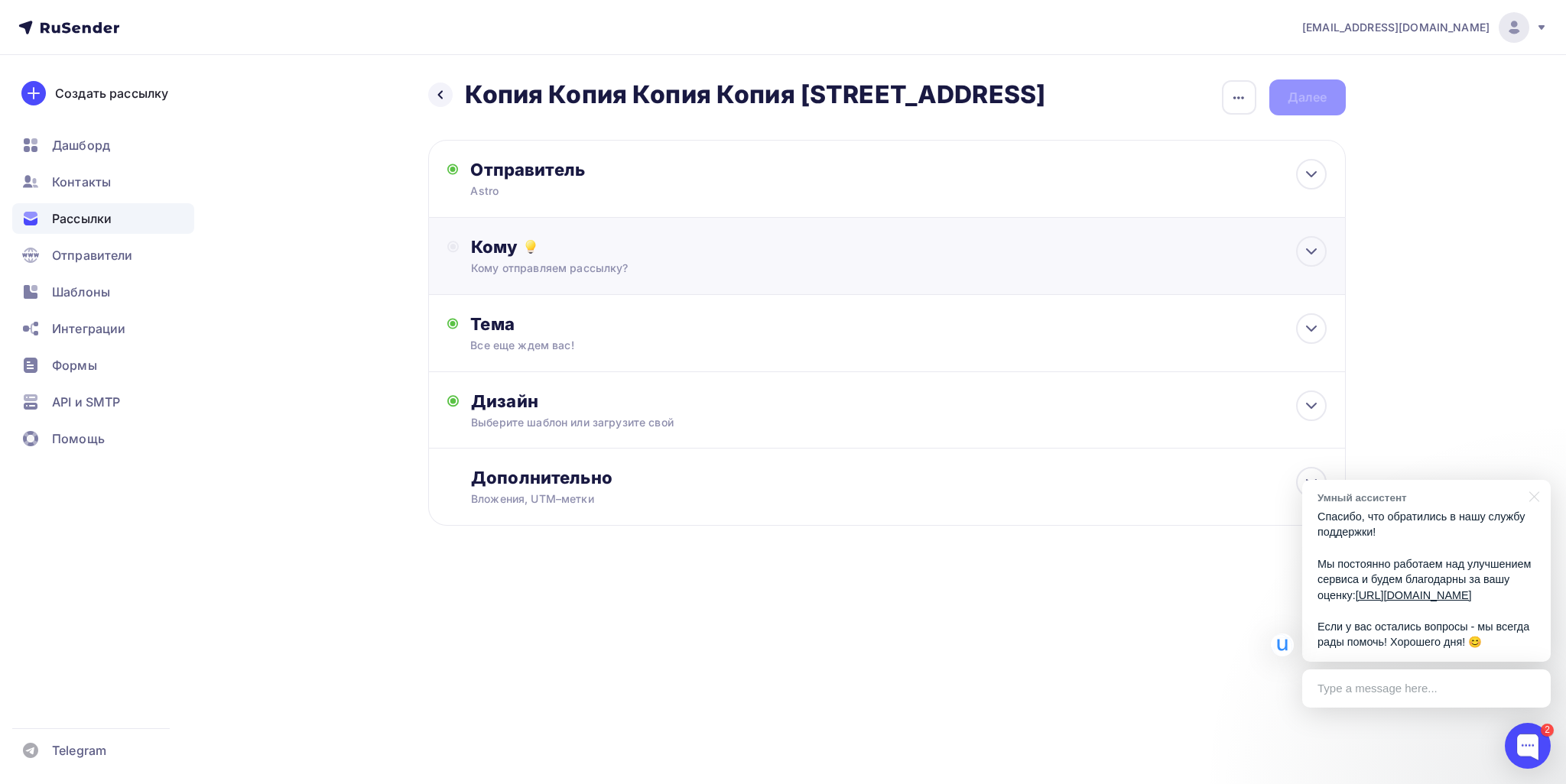
click at [587, 227] on div "Кому Кому отправляем рассылку? Списки получателей Выберите список Все списки id…" at bounding box center [886, 256] width 918 height 78
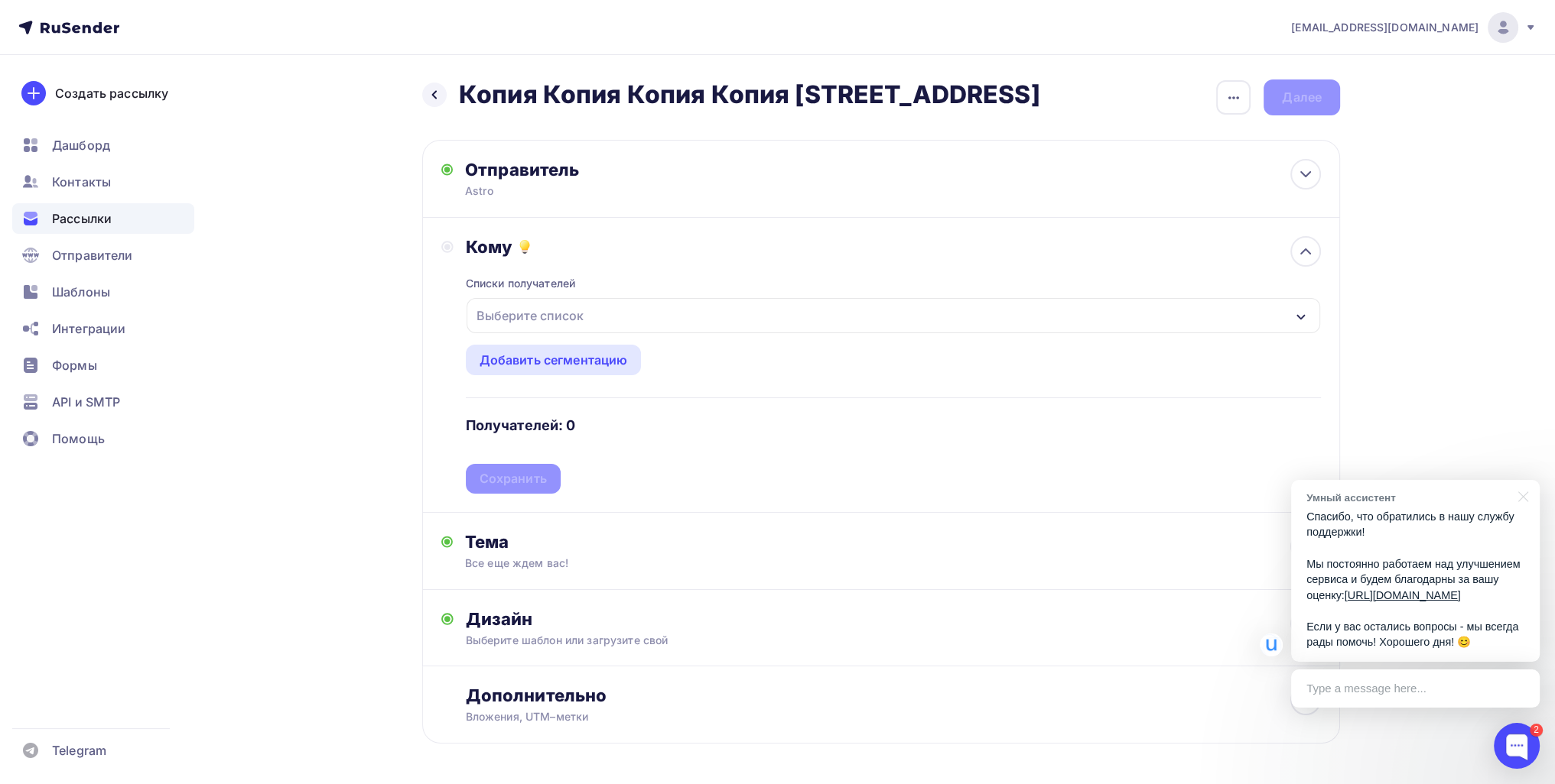
click at [608, 304] on div "Выберите список" at bounding box center [893, 315] width 853 height 35
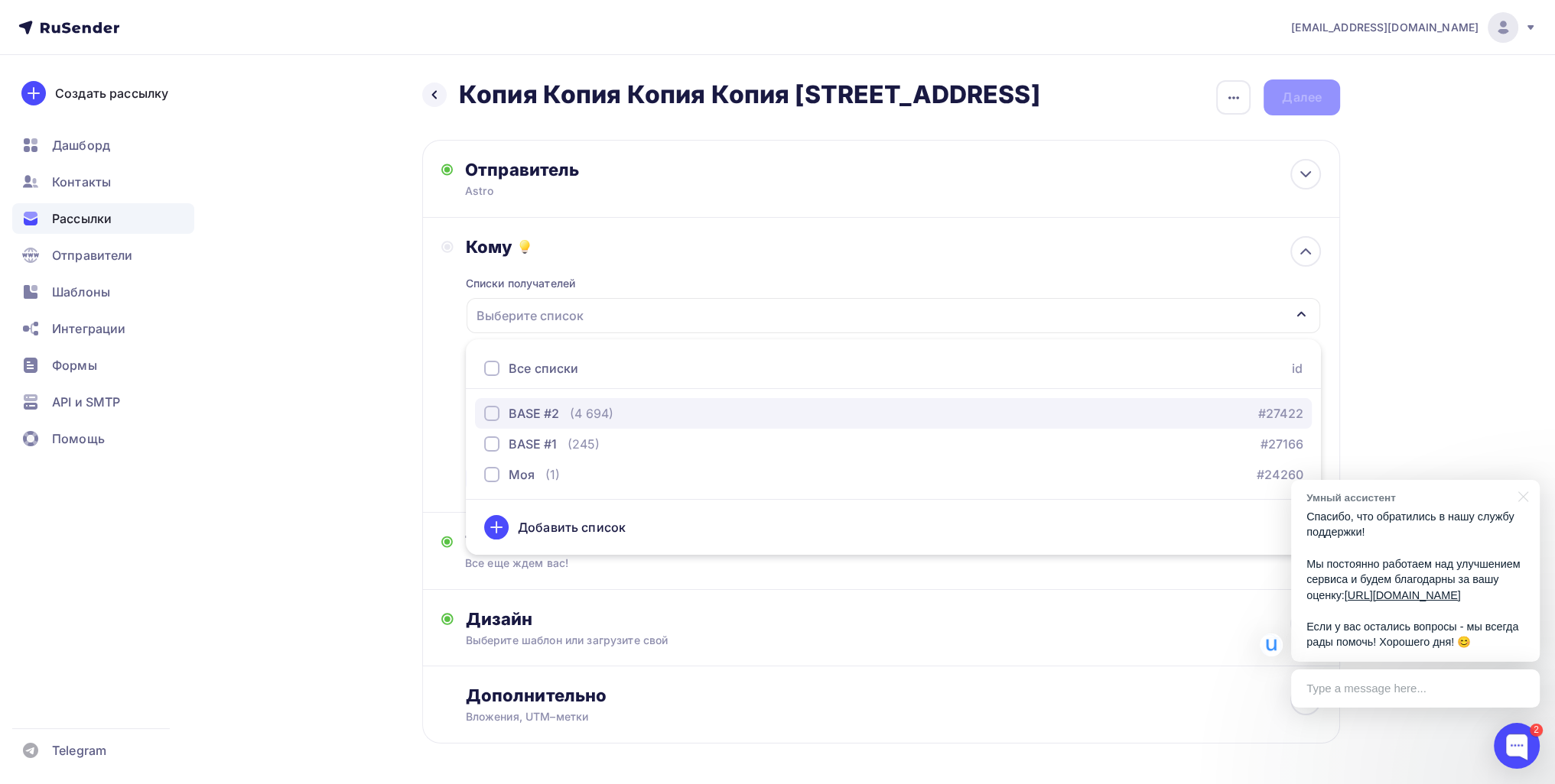
click at [562, 417] on div "BASE #2 (4 694)" at bounding box center [548, 413] width 129 height 18
click at [353, 446] on div "Назад Копия Копия Копия Копия Копия Копия 111 Копия Копия Копия Копия Копия Коп…" at bounding box center [778, 449] width 1253 height 787
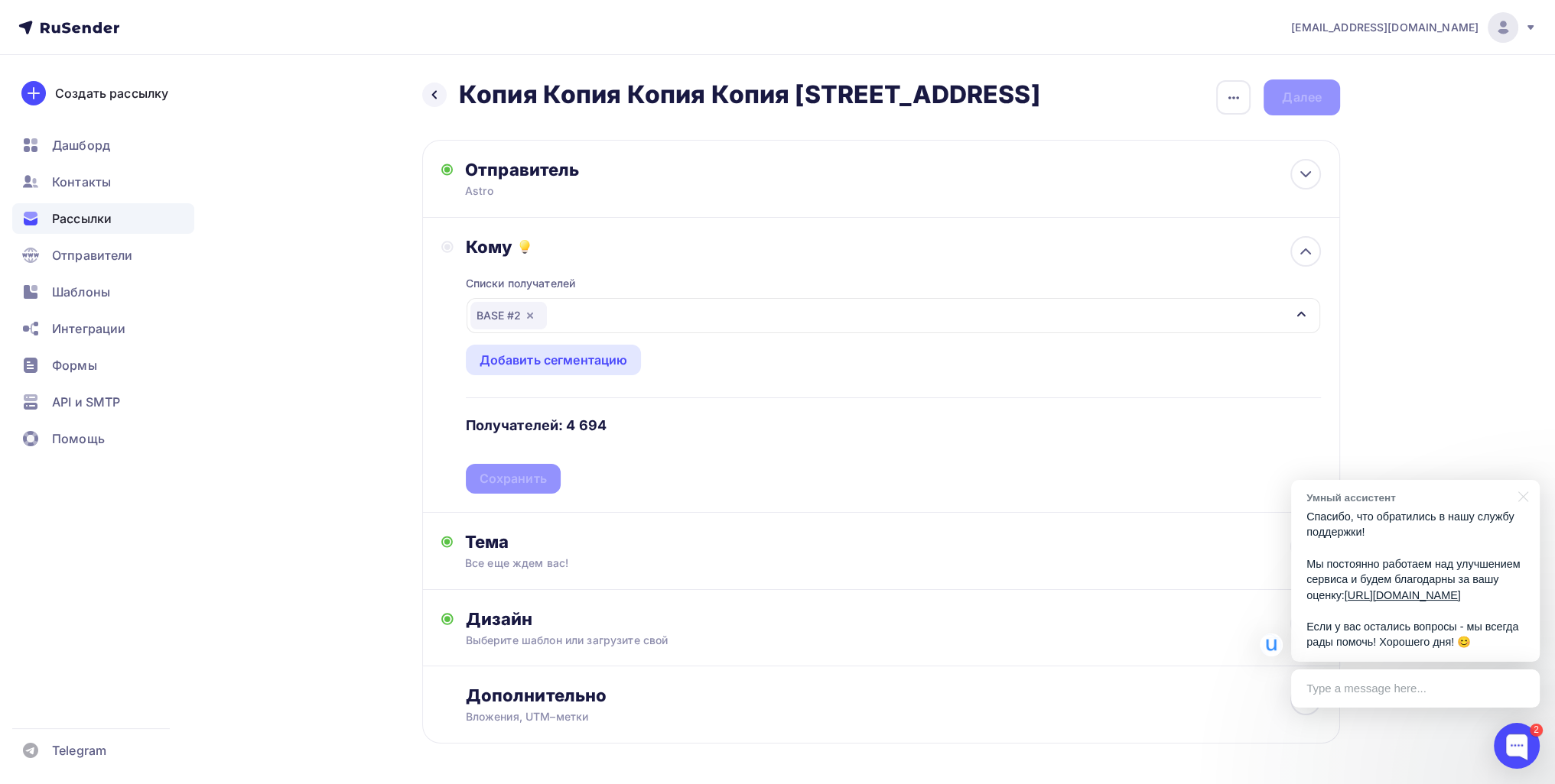
click at [529, 478] on div "Списки получателей BASE #2 Все списки id BASE #2 (4 694) #27422 BASE #1 (245) #…" at bounding box center [893, 375] width 855 height 236
click at [529, 478] on div "Сохранить" at bounding box center [513, 479] width 67 height 17
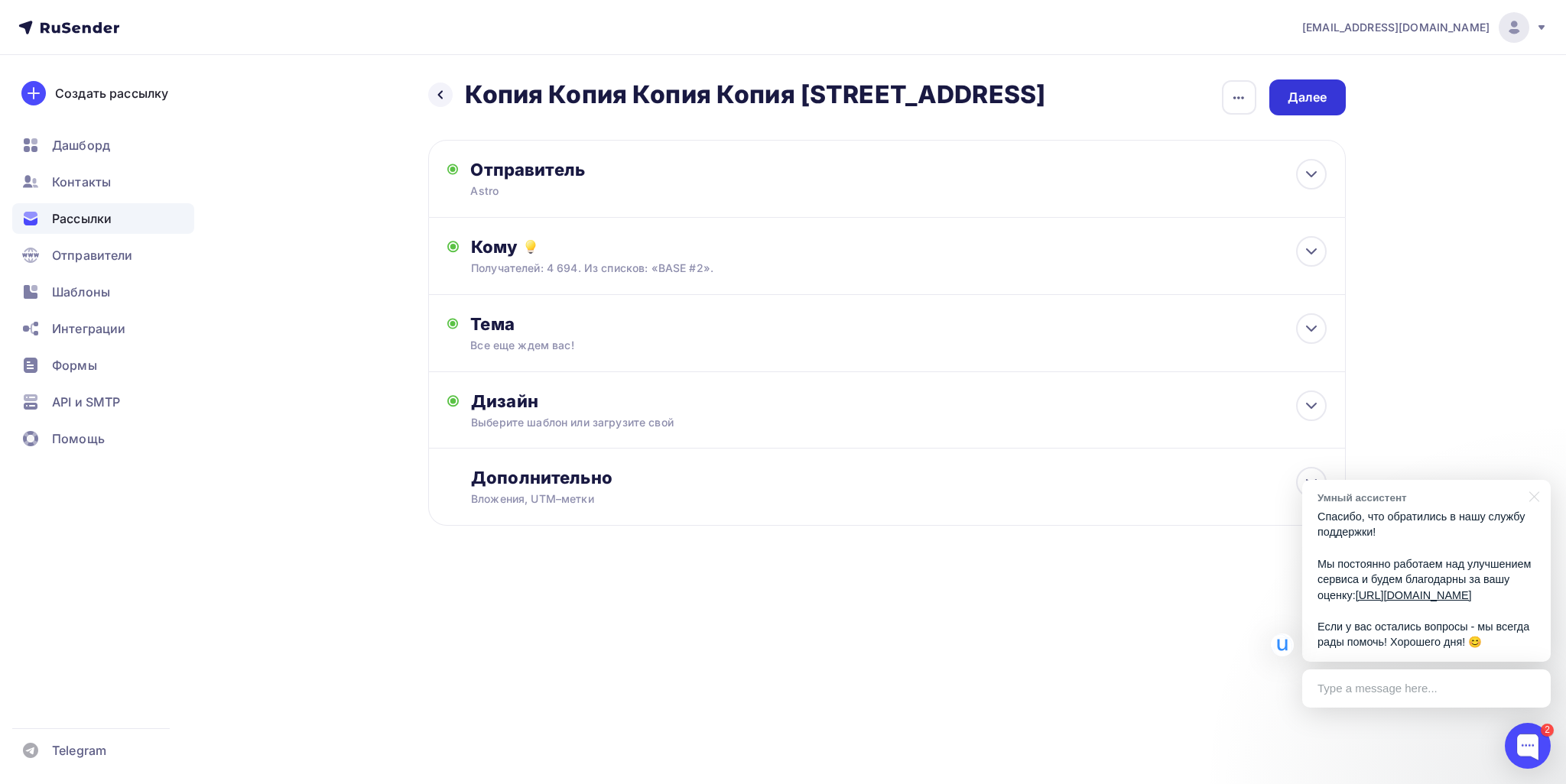
click at [1271, 91] on div "Далее" at bounding box center [1308, 97] width 77 height 36
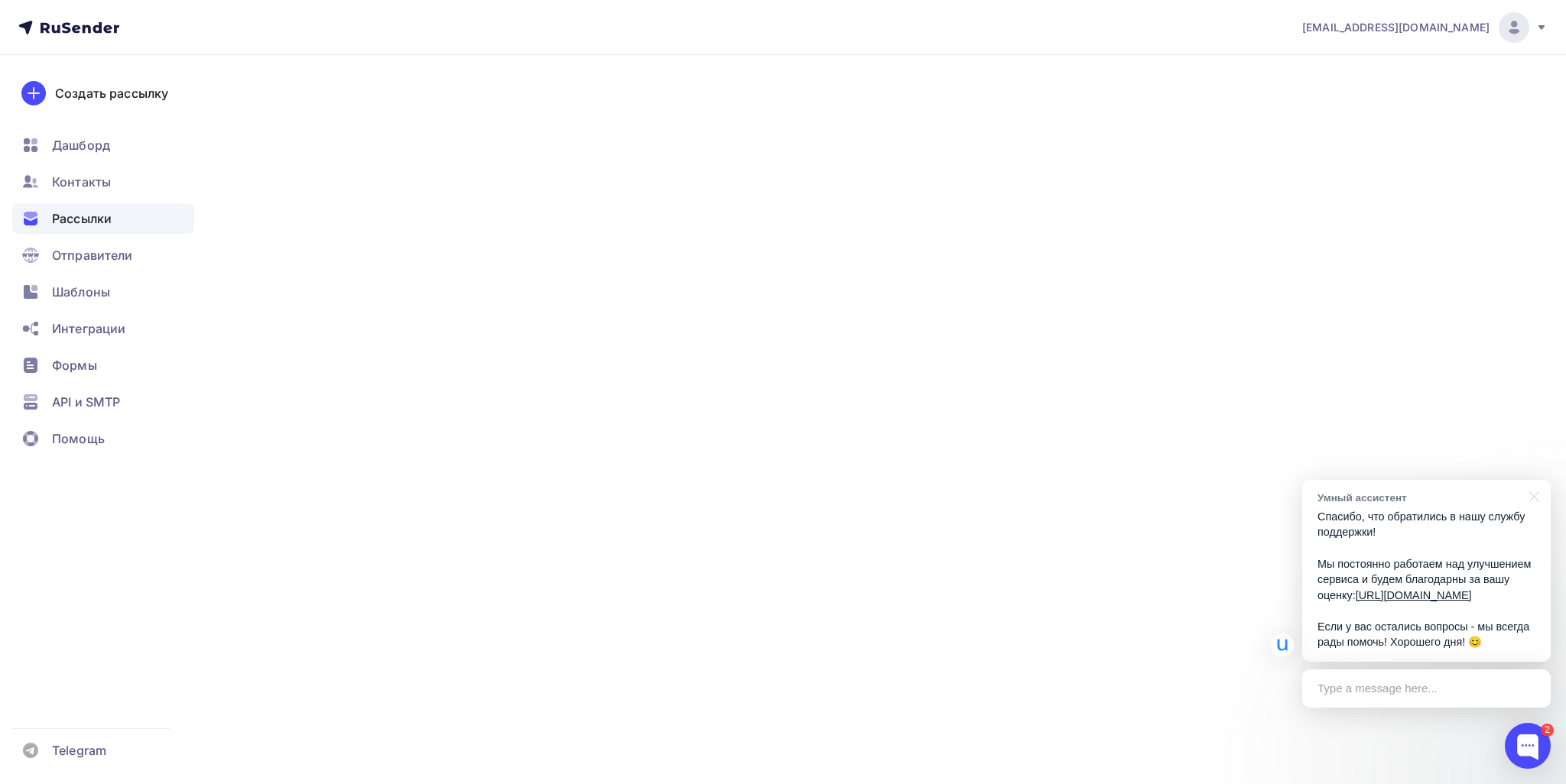
click at [1285, 97] on div "Далее" at bounding box center [1308, 97] width 77 height 36
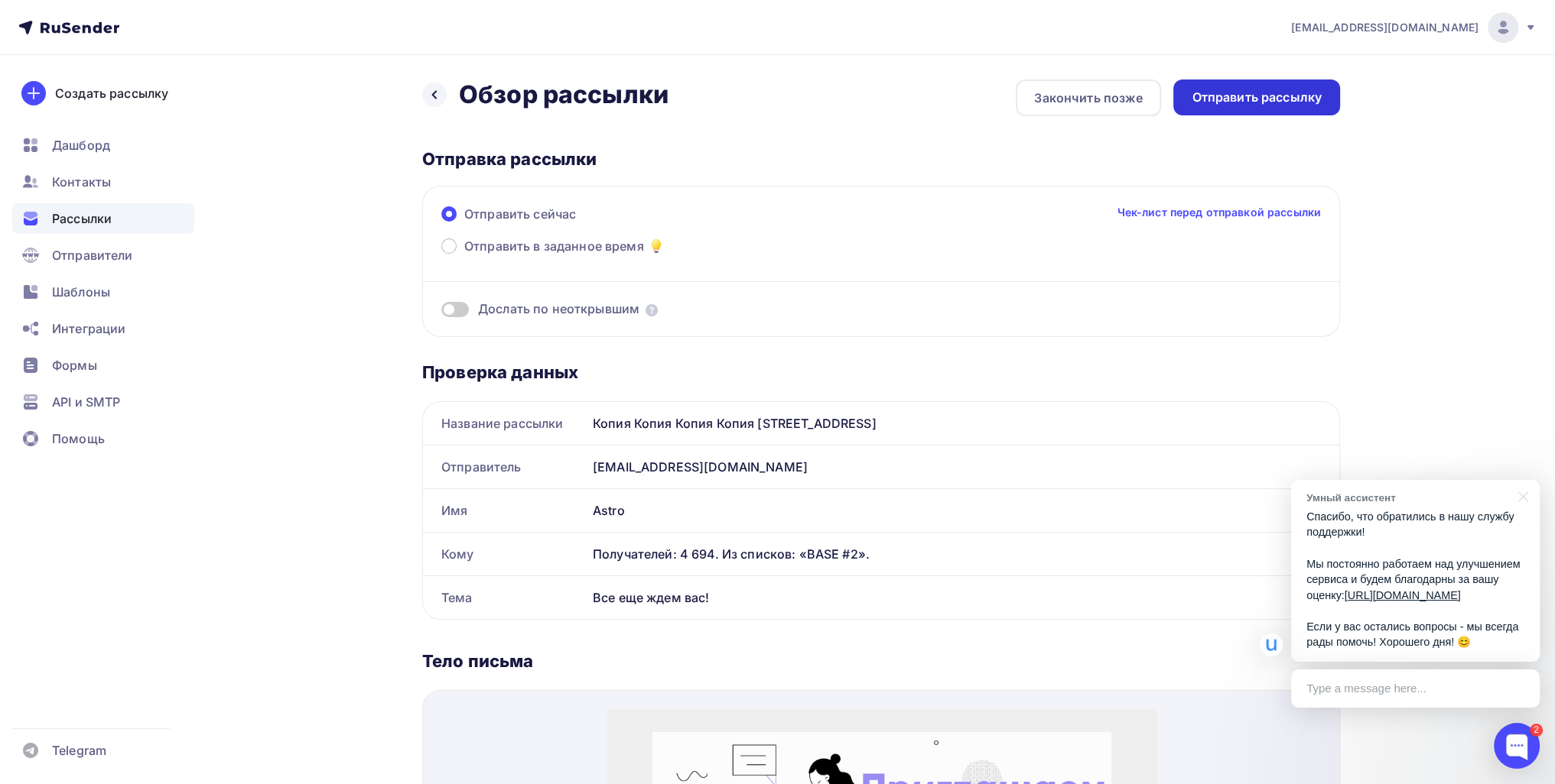
click at [1226, 105] on div "Отправить рассылку" at bounding box center [1256, 98] width 130 height 17
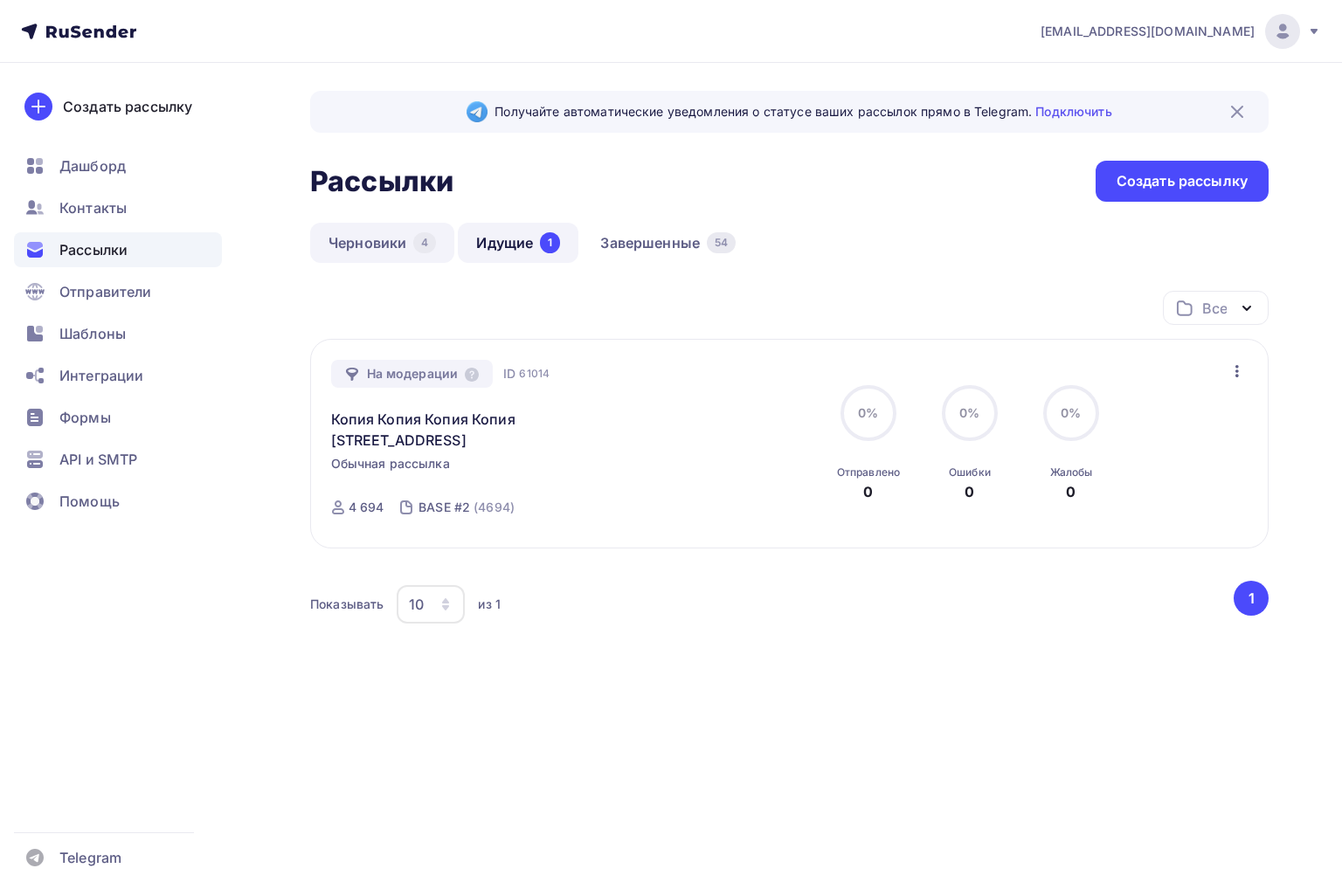
click at [389, 242] on link "Черновики 4" at bounding box center [382, 243] width 144 height 40
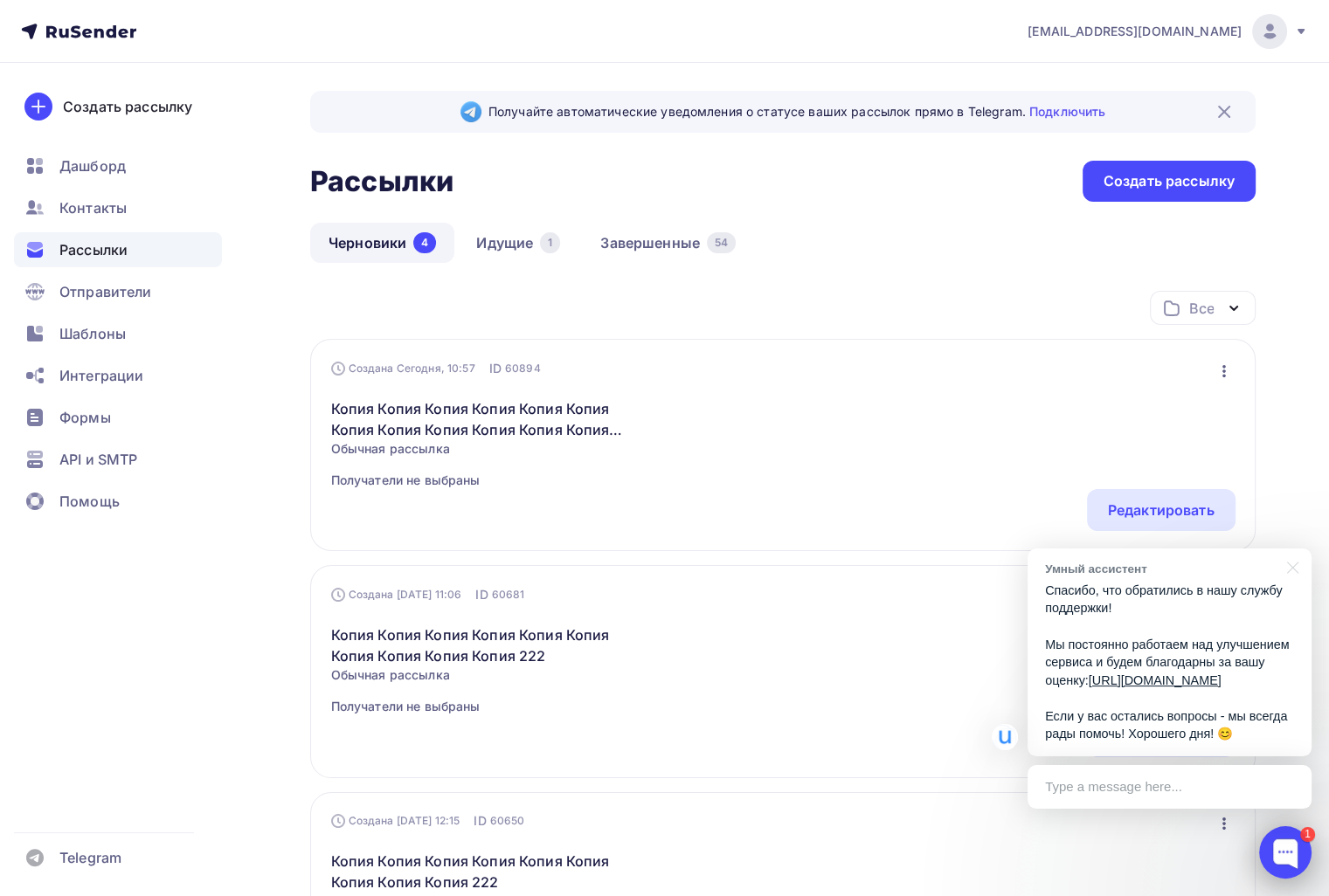
click at [1279, 857] on div at bounding box center [1284, 852] width 53 height 53
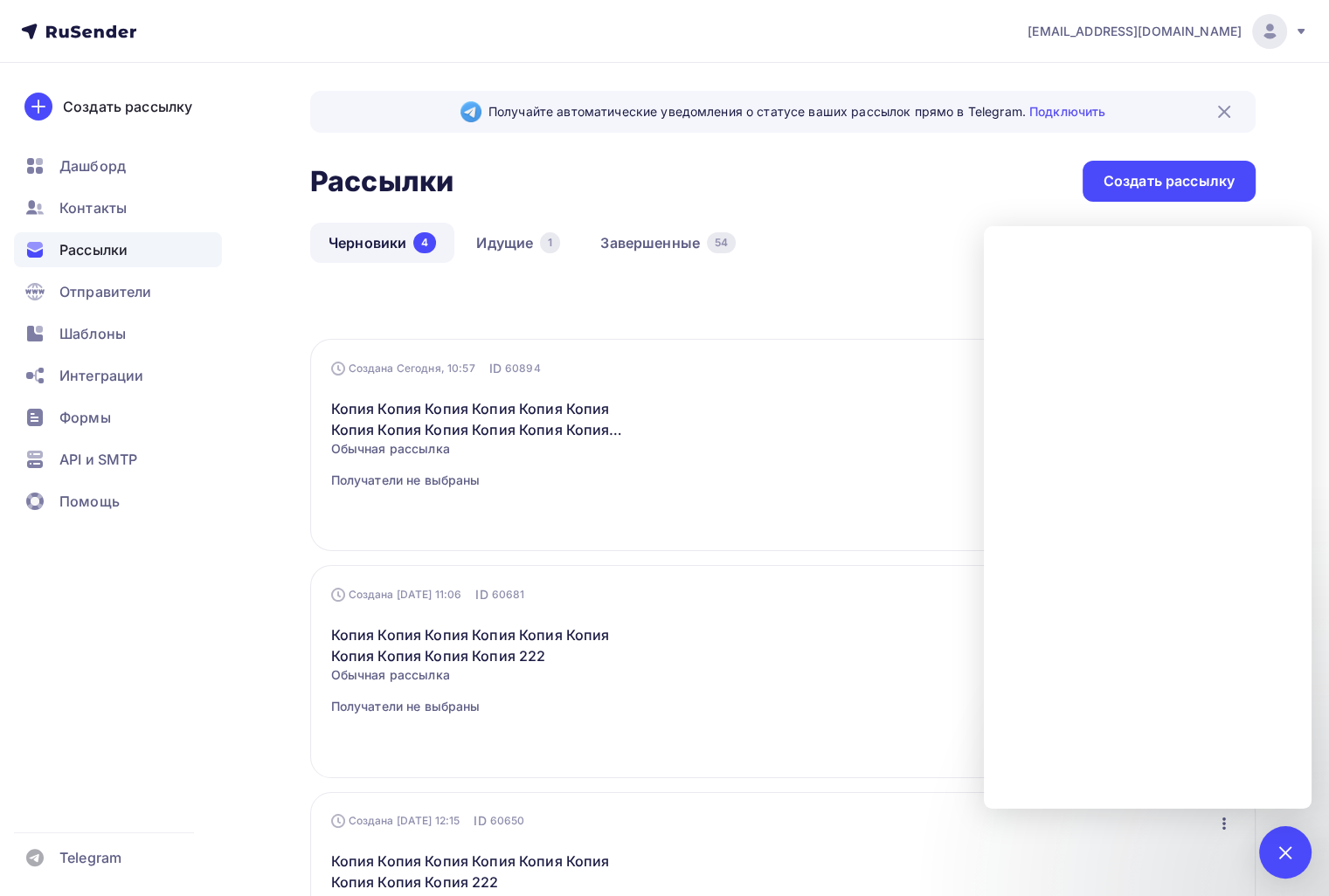
click at [1275, 205] on div "Получайте автоматические уведомления о статусе ваших рассылок прямо в Telegram.…" at bounding box center [664, 710] width 1329 height 1295
drag, startPoint x: 1284, startPoint y: 845, endPoint x: 1199, endPoint y: 857, distance: 85.8
click at [1284, 851] on div at bounding box center [1285, 852] width 24 height 24
